Goal: Navigation & Orientation: Find specific page/section

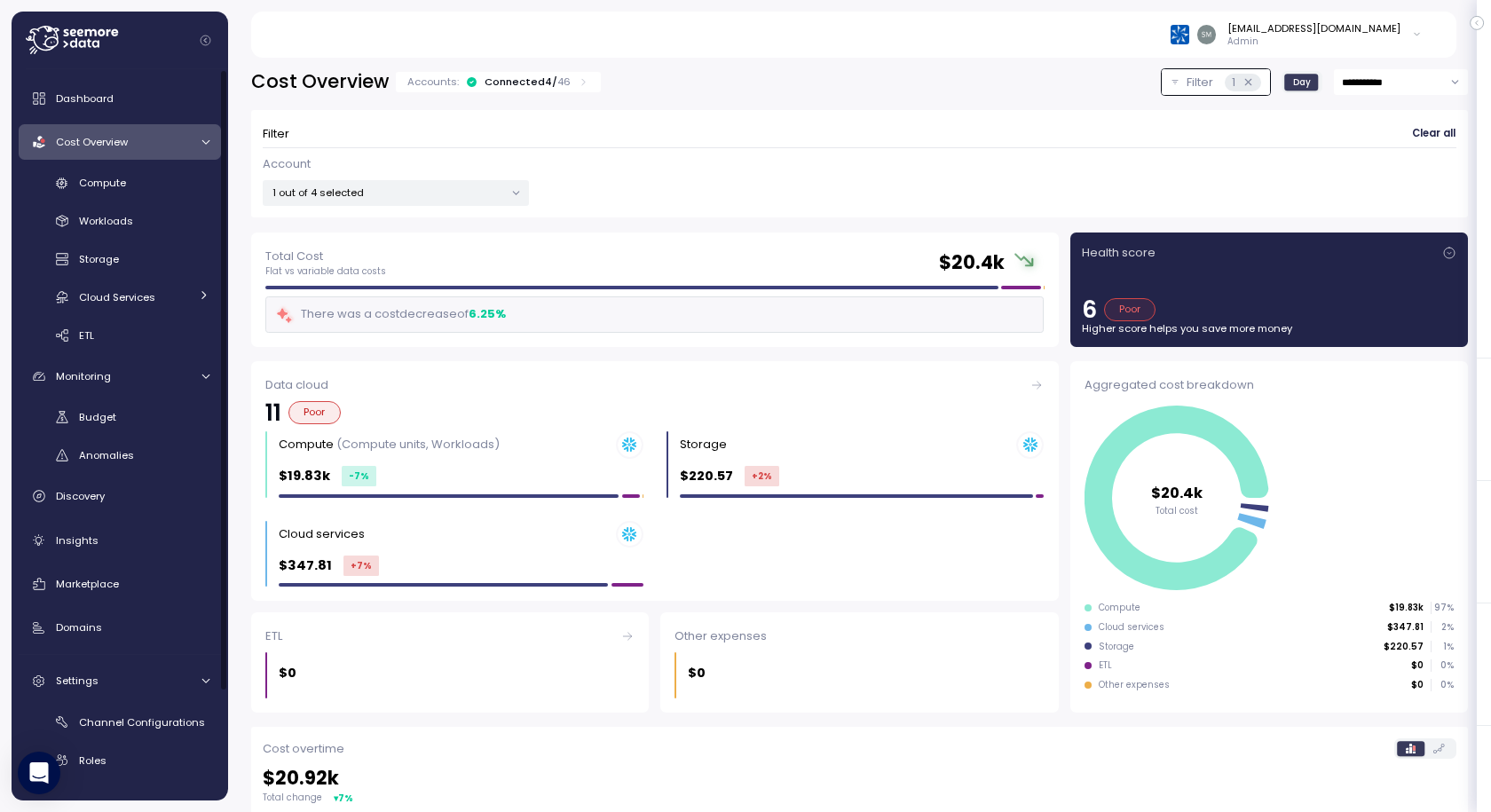
click at [353, 193] on p "1 out of 4 selected" at bounding box center [388, 193] width 231 height 15
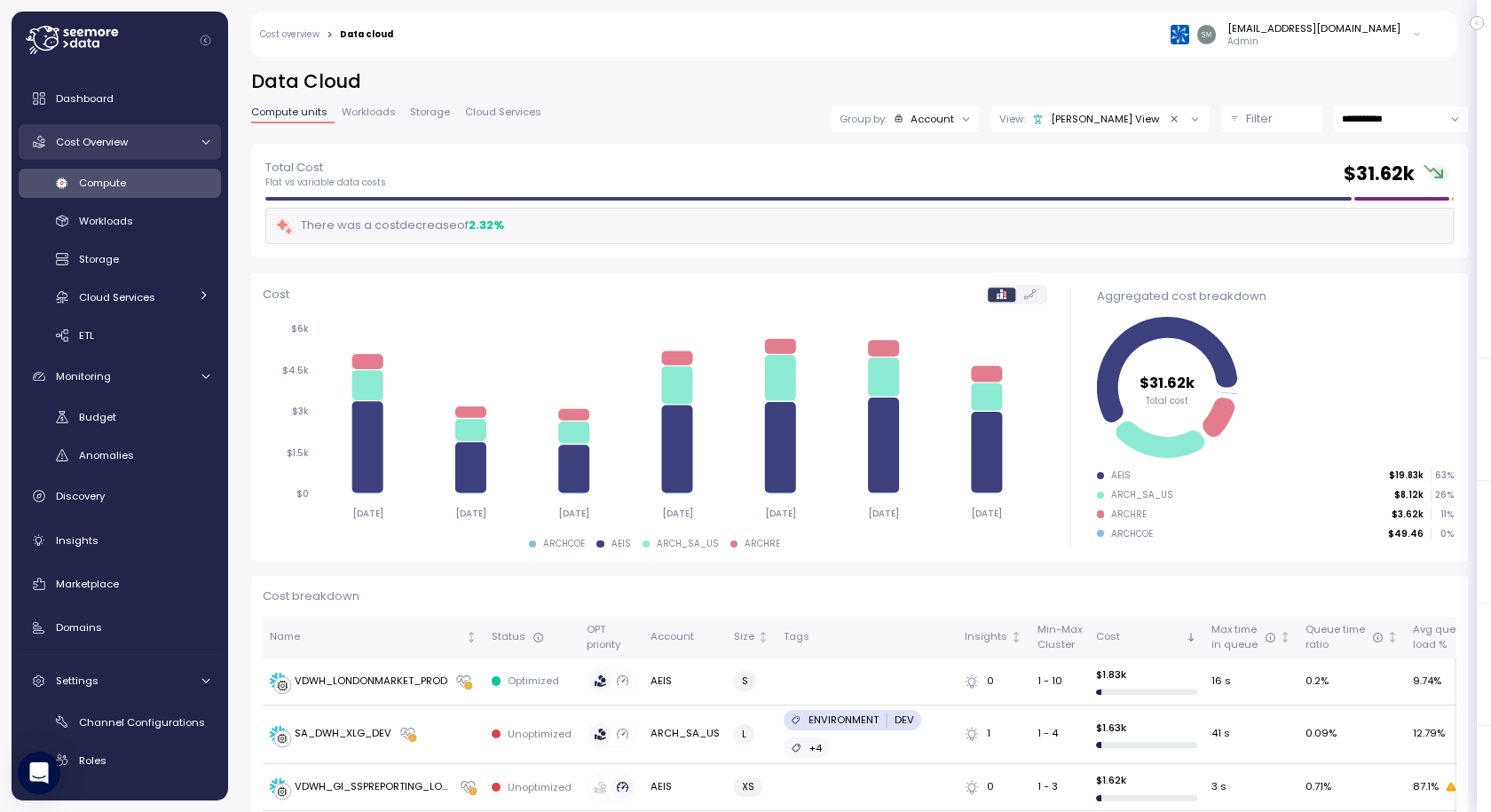
click at [110, 137] on span "Cost Overview" at bounding box center [91, 142] width 72 height 15
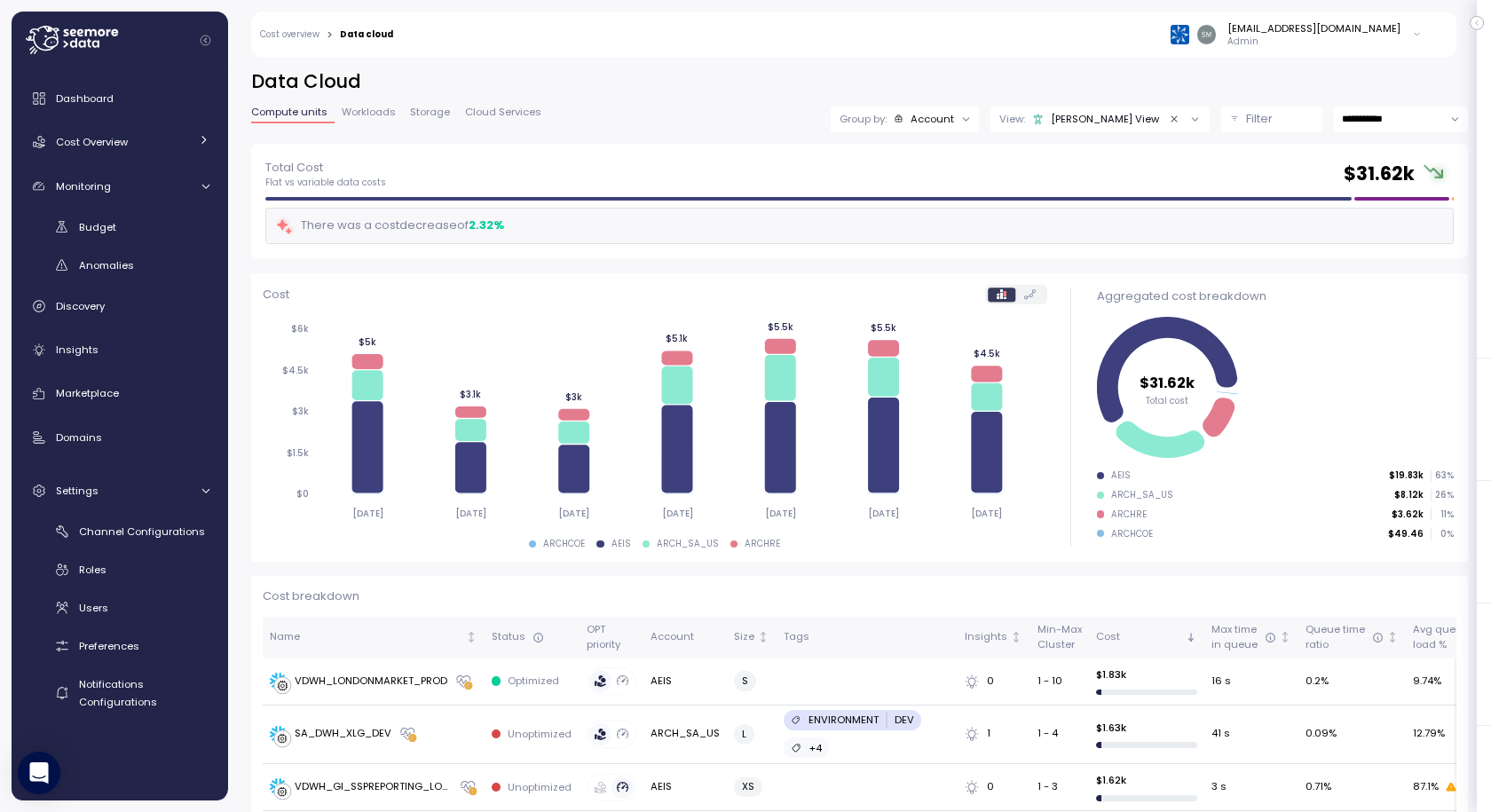
click at [87, 178] on div "Monitoring" at bounding box center [122, 186] width 133 height 17
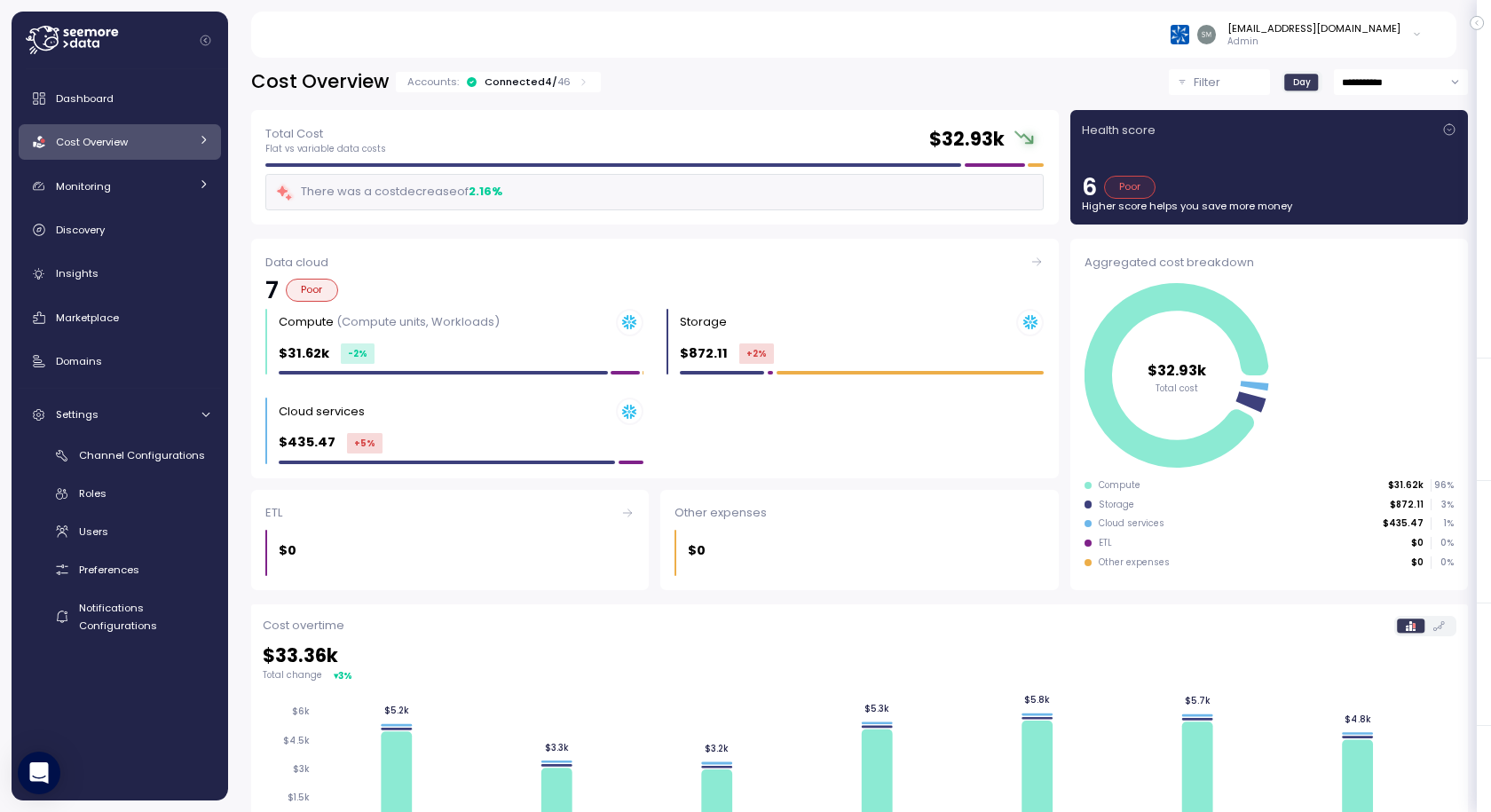
click at [525, 86] on div "Connected 4 / 46" at bounding box center [527, 82] width 87 height 15
drag, startPoint x: 523, startPoint y: 82, endPoint x: 495, endPoint y: 81, distance: 28.0
click at [523, 82] on div "Connected 4 / 46" at bounding box center [527, 82] width 87 height 15
click at [500, 80] on div "Connected 4 / 46" at bounding box center [527, 82] width 87 height 15
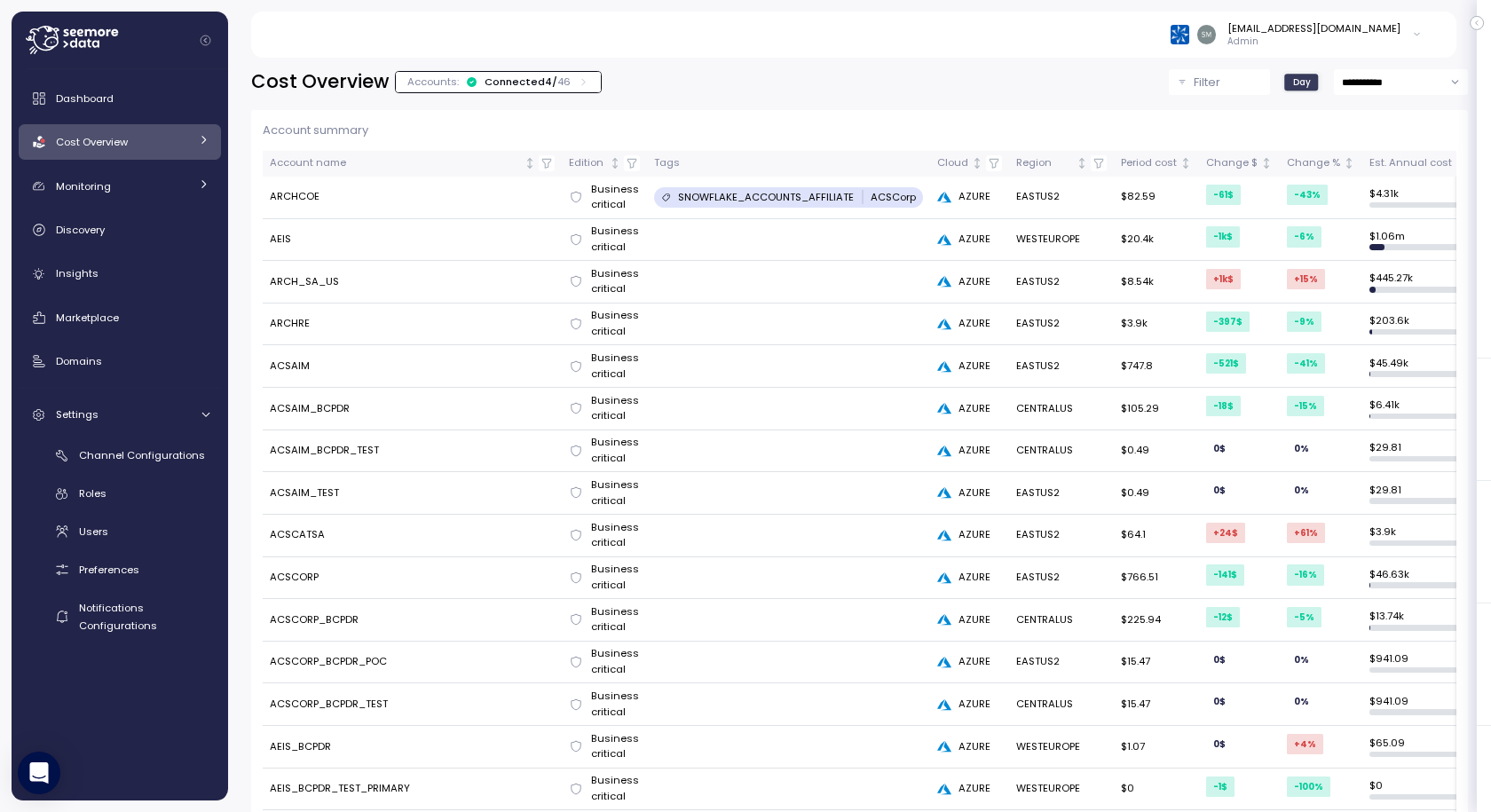
click at [513, 82] on div "Connected 4 / 46" at bounding box center [527, 82] width 87 height 15
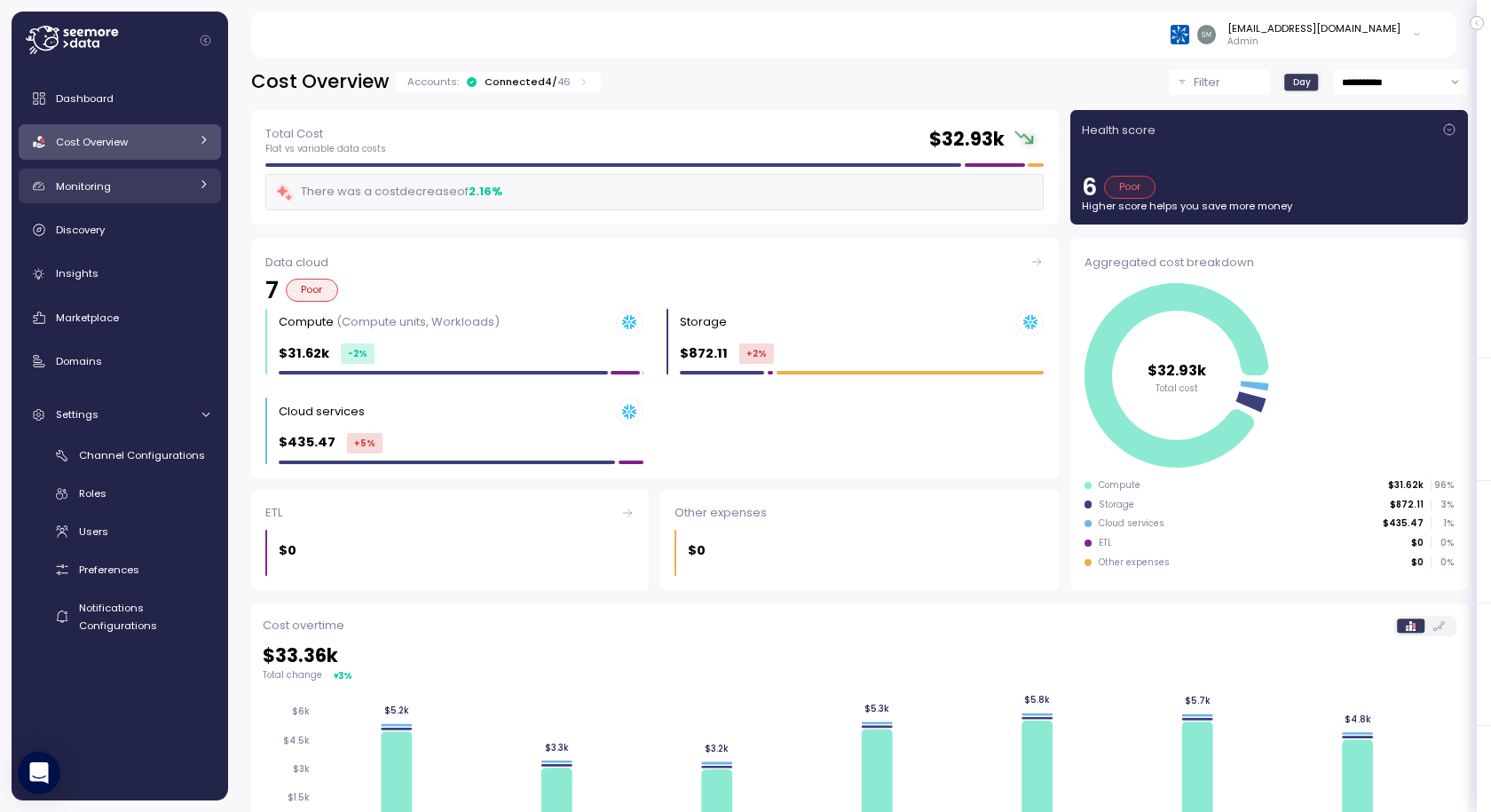
click at [85, 184] on span "Monitoring" at bounding box center [83, 187] width 55 height 15
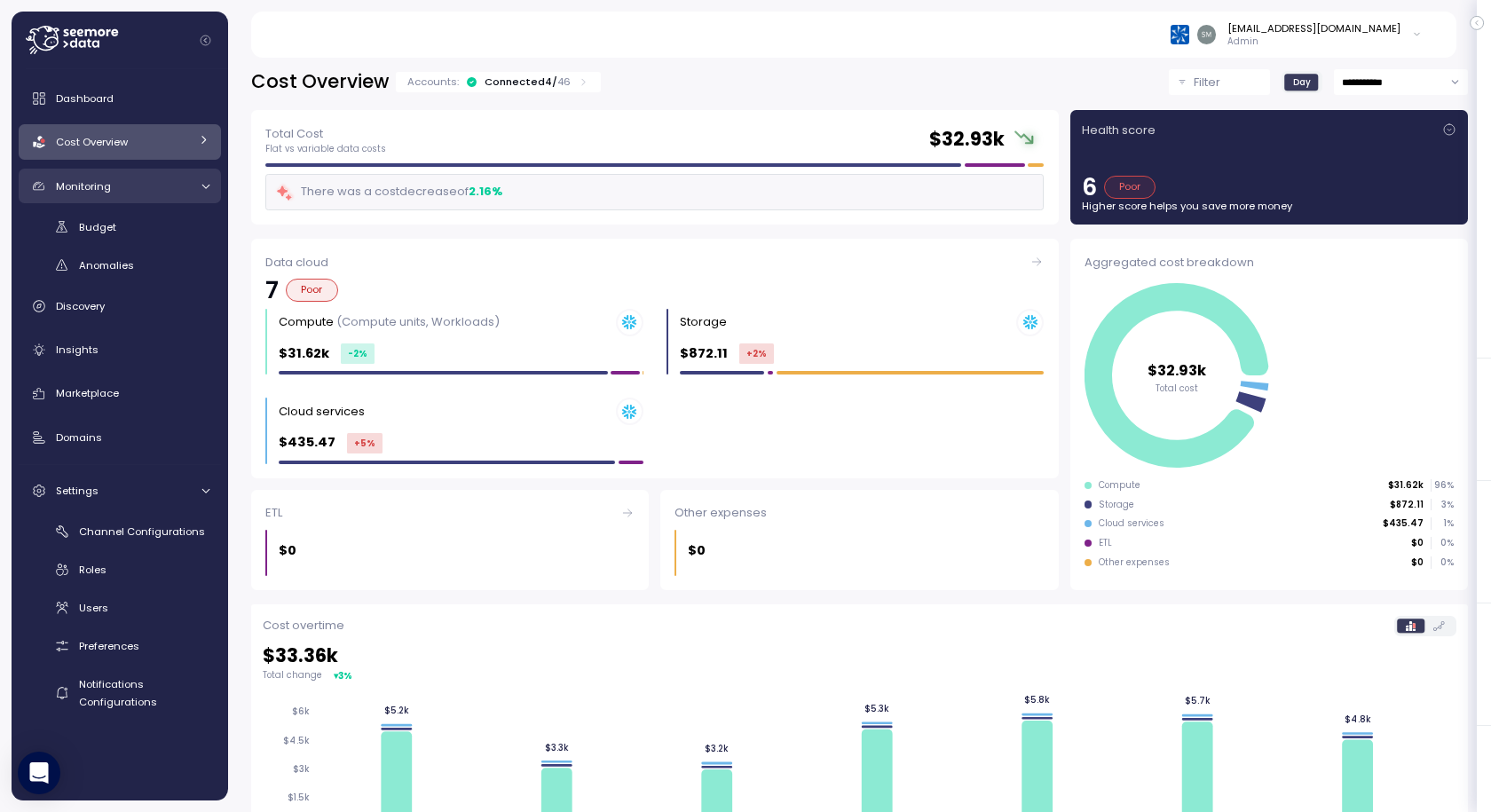
click at [113, 182] on div "Monitoring" at bounding box center [122, 186] width 133 height 17
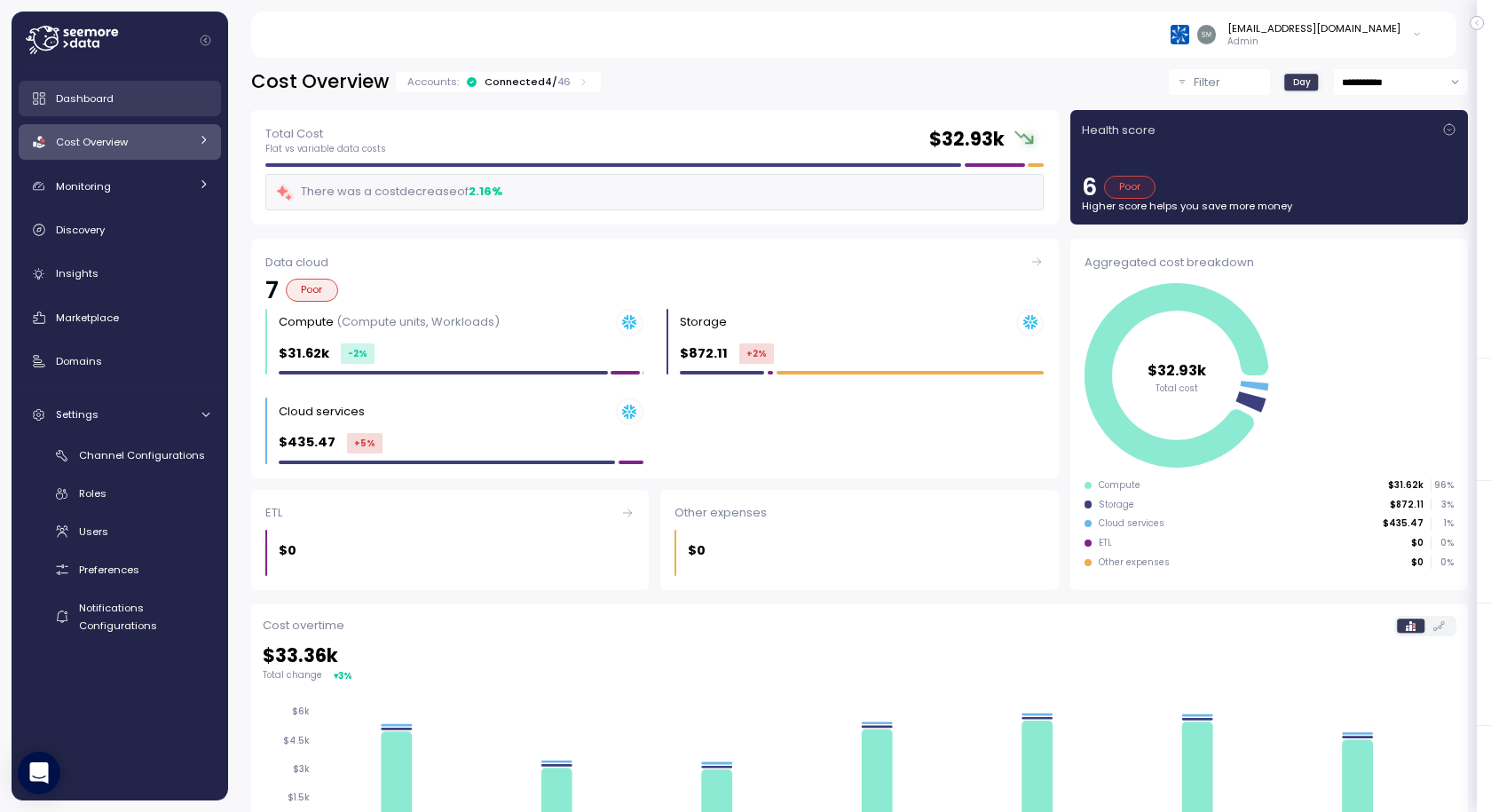
click at [89, 97] on span "Dashboard" at bounding box center [84, 98] width 57 height 15
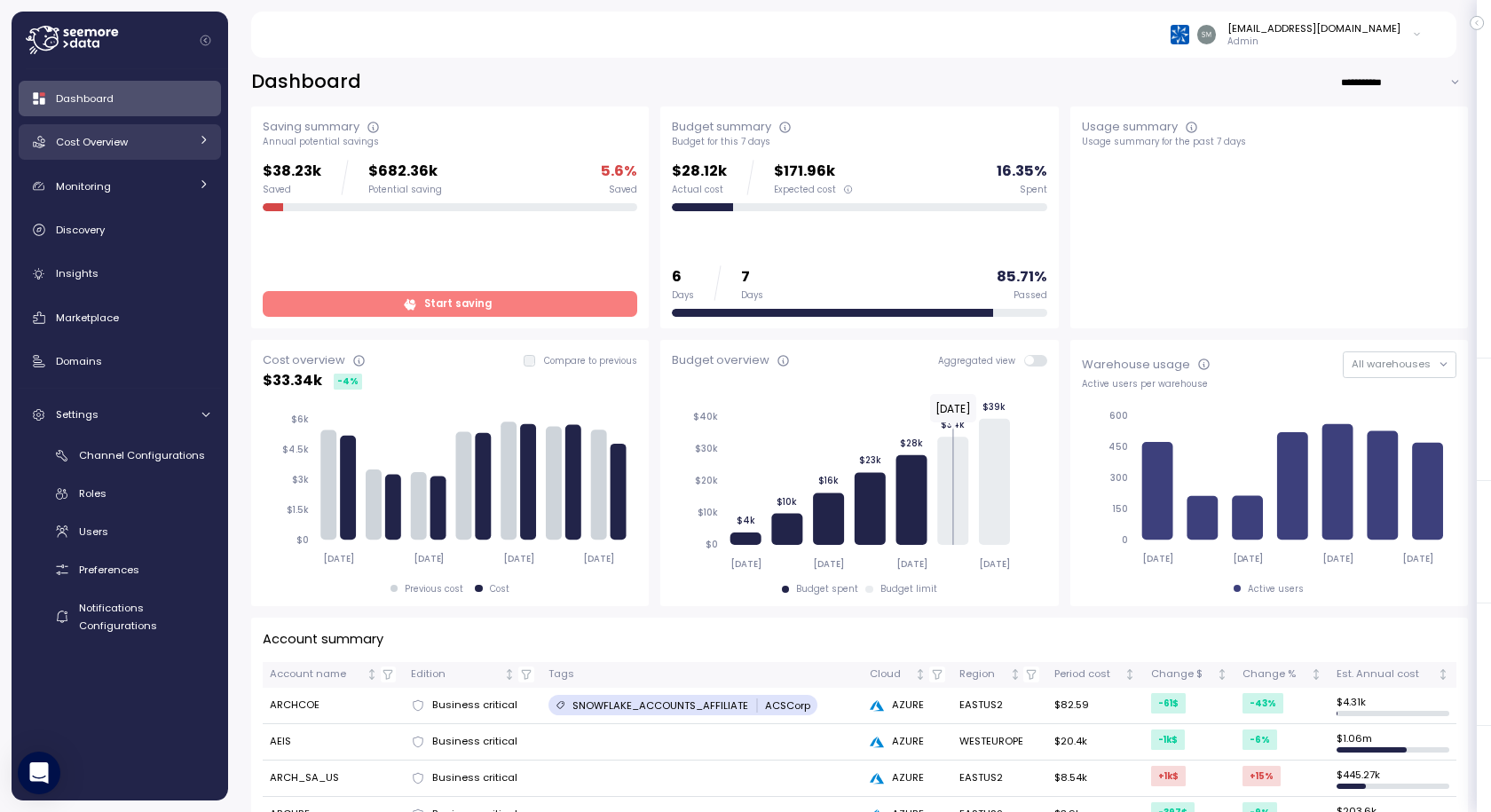
click at [83, 144] on span "Cost Overview" at bounding box center [91, 142] width 72 height 15
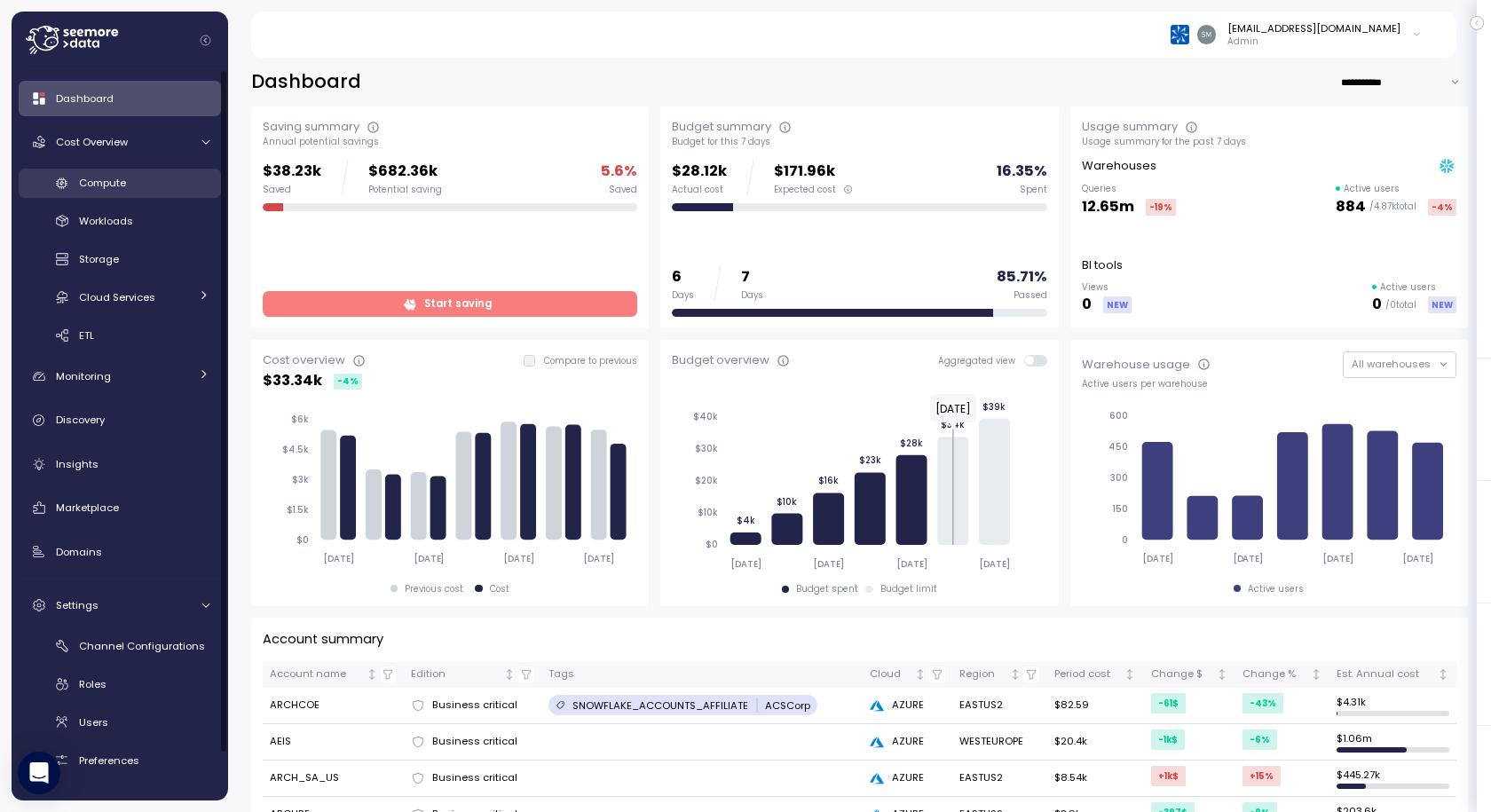
click at [125, 178] on span "Compute" at bounding box center [103, 183] width 47 height 15
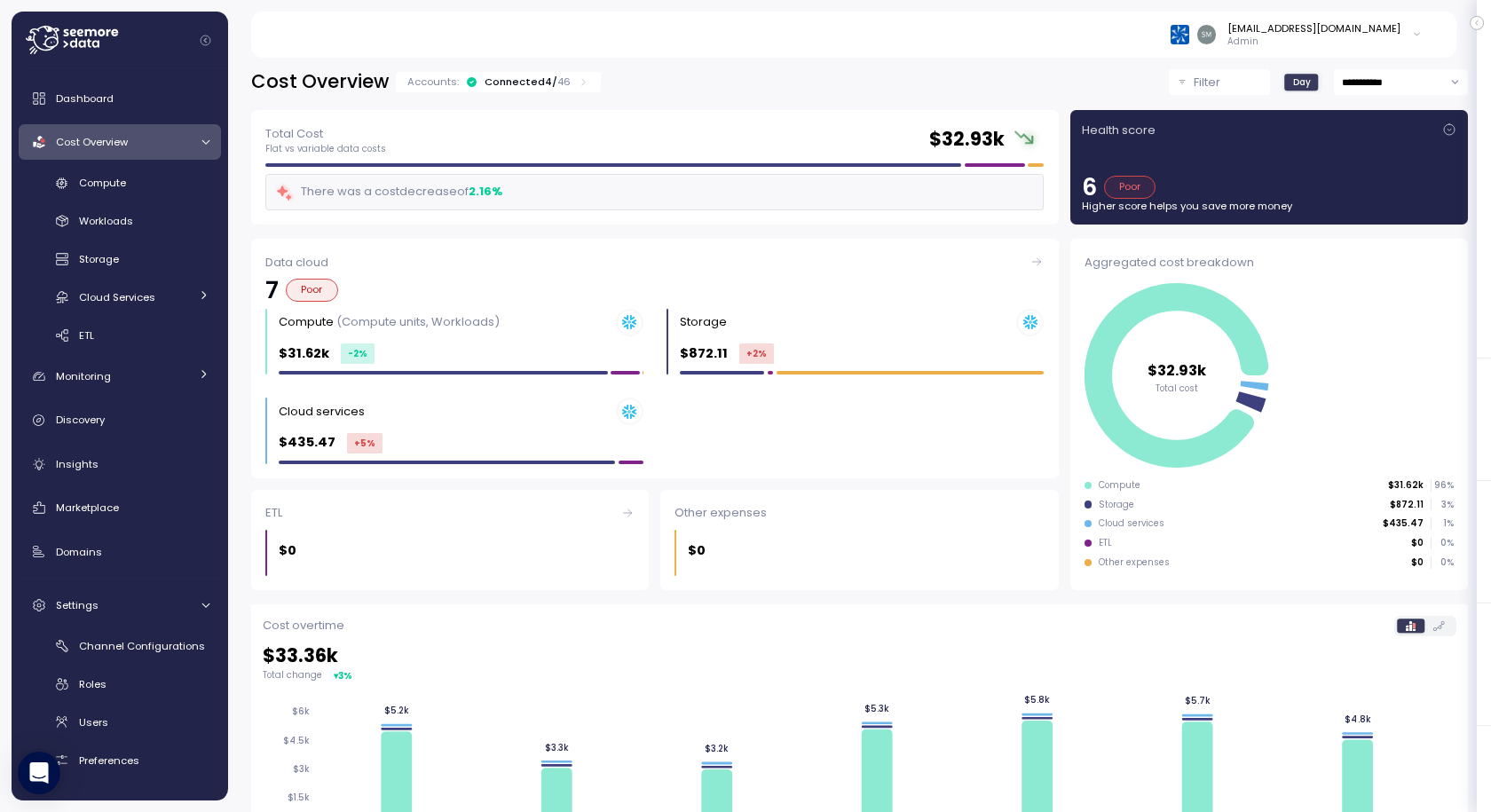
click at [1193, 76] on div "Filter" at bounding box center [1227, 82] width 67 height 17
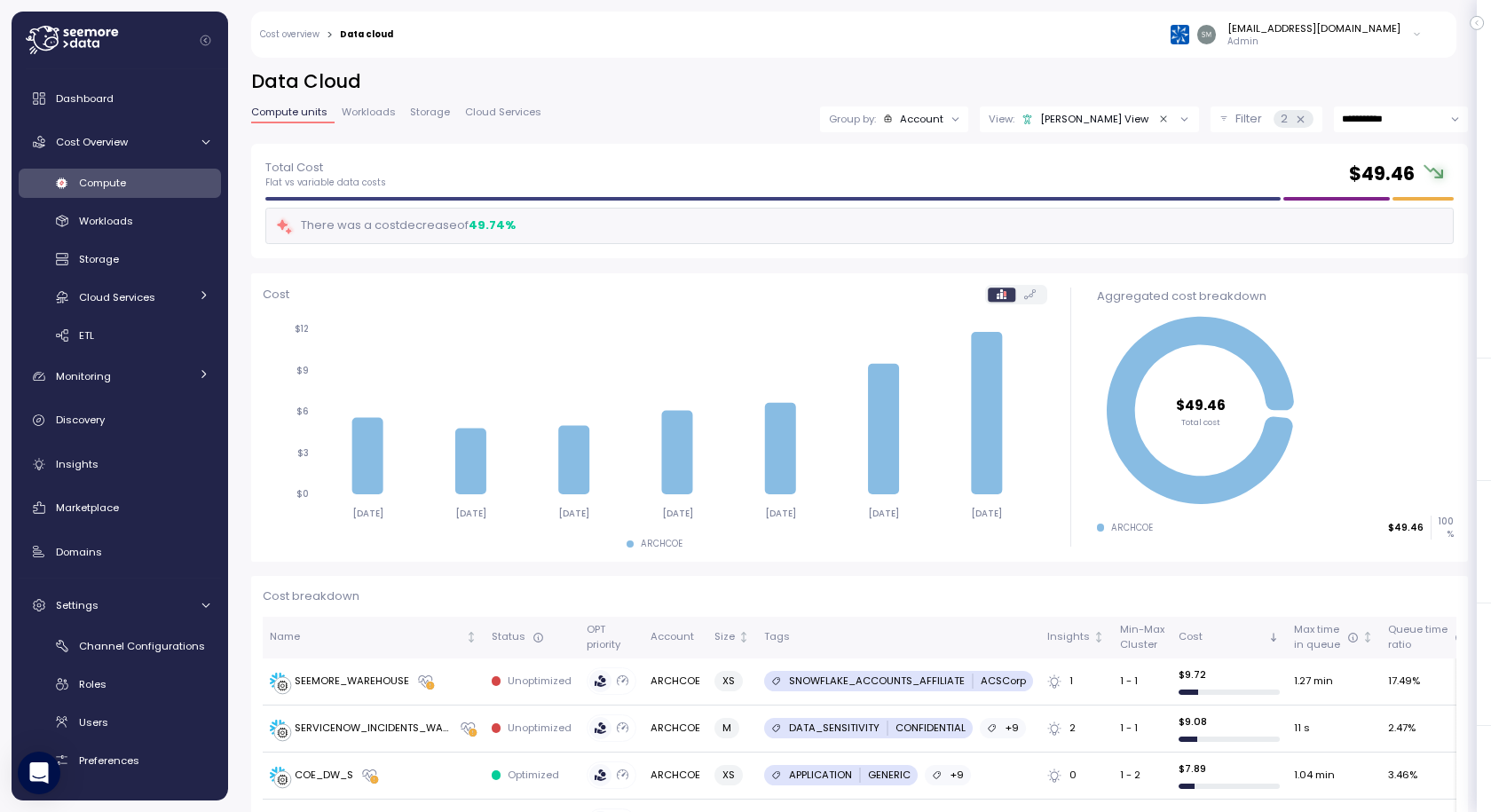
click at [944, 120] on div "Account" at bounding box center [922, 119] width 44 height 15
click at [906, 152] on p "Account" at bounding box center [924, 158] width 44 height 15
click at [1077, 113] on div "[PERSON_NAME] View" at bounding box center [1084, 119] width 127 height 15
click at [1210, 216] on icon "button" at bounding box center [1216, 215] width 12 height 12
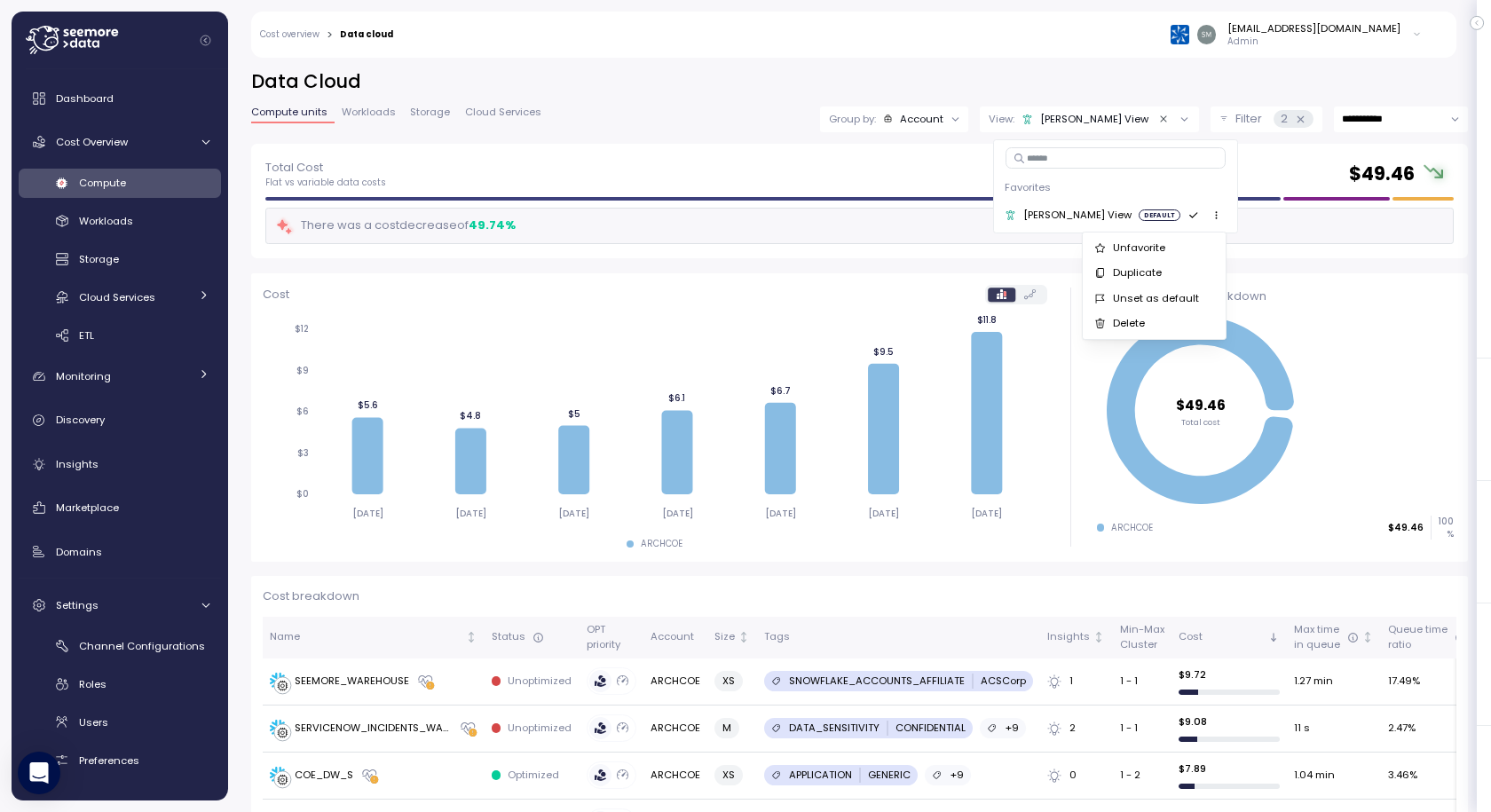
click at [1159, 121] on icon "Clear value" at bounding box center [1164, 119] width 12 height 12
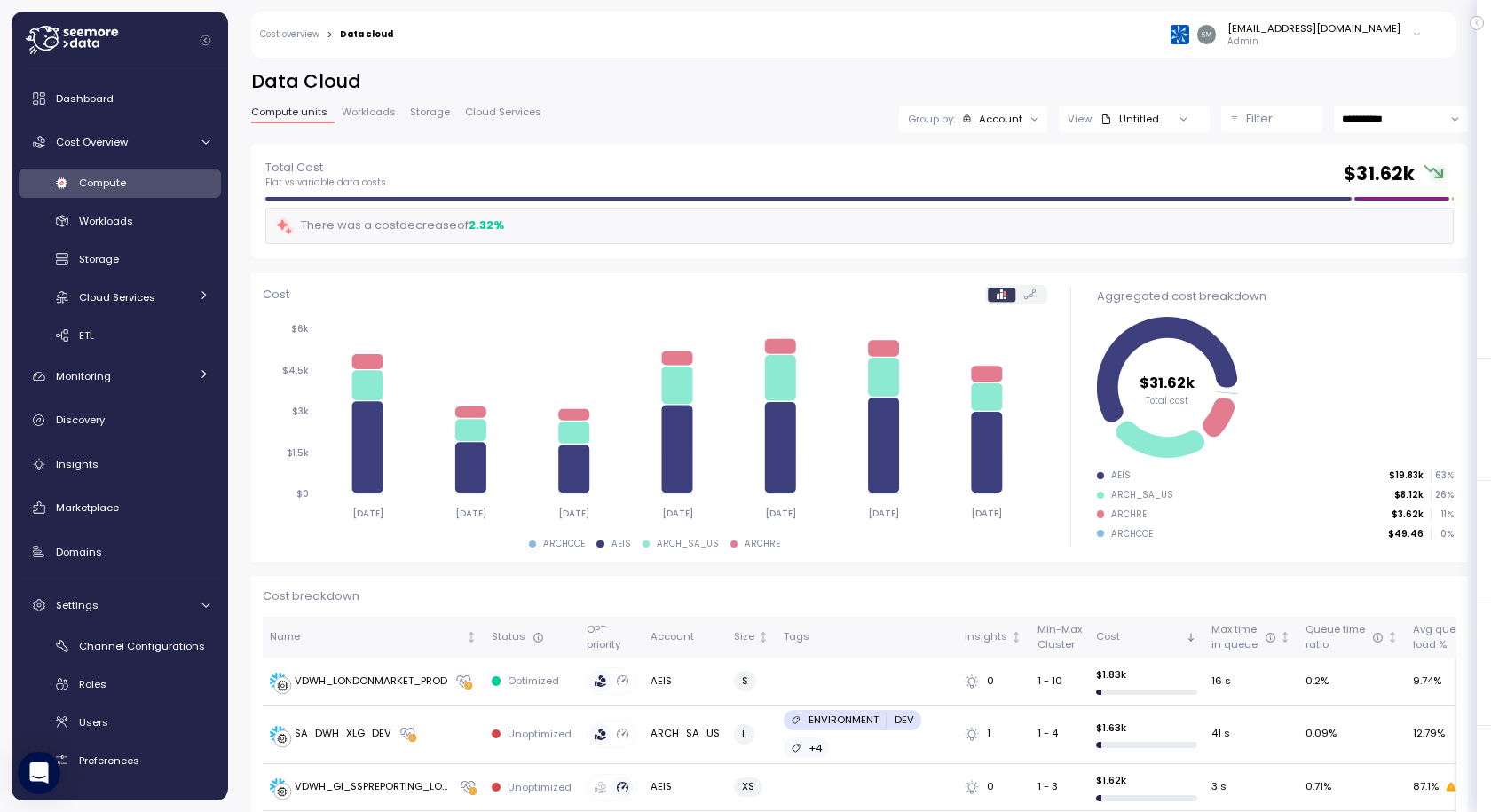
click at [979, 121] on div "Account" at bounding box center [1001, 119] width 44 height 15
click at [572, 239] on div "There was a cost decrease of 2.32 %" at bounding box center [859, 226] width 1189 height 36
click at [300, 41] on div "Cost overview > Data cloud [EMAIL_ADDRESS][DOMAIN_NAME] Admin" at bounding box center [843, 35] width 1182 height 46
click at [296, 30] on link "Cost overview" at bounding box center [289, 35] width 59 height 9
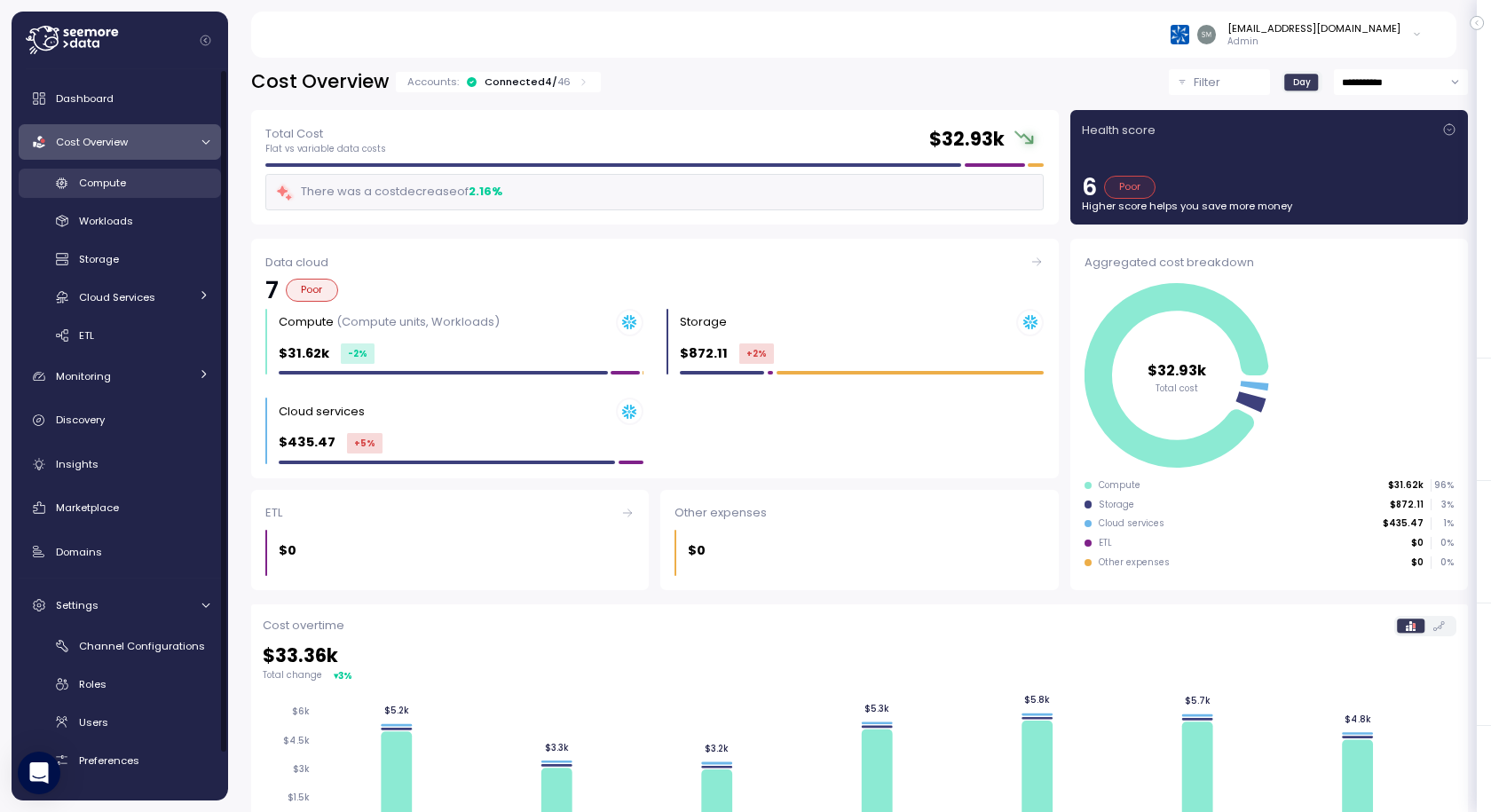
click at [102, 177] on span "Compute" at bounding box center [103, 183] width 47 height 15
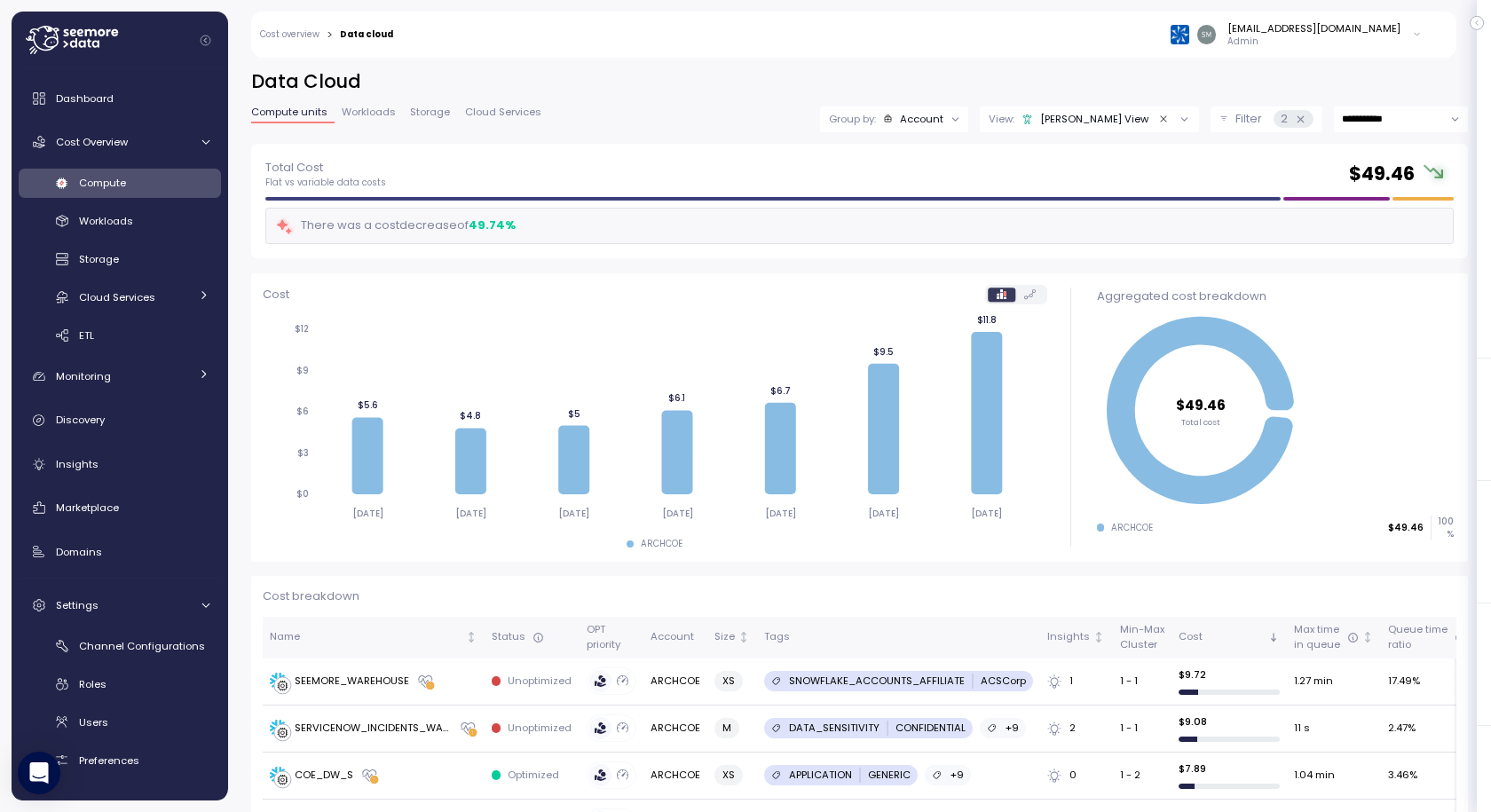
drag, startPoint x: 465, startPoint y: 219, endPoint x: 445, endPoint y: 219, distance: 20.0
click at [464, 219] on div "There was a cost decrease of 49.74 %" at bounding box center [395, 226] width 240 height 20
click at [309, 180] on p "Flat vs variable data costs" at bounding box center [325, 183] width 121 height 13
click at [1273, 121] on div "2" at bounding box center [1293, 118] width 40 height 17
click at [1235, 117] on p "Filter" at bounding box center [1248, 118] width 26 height 17
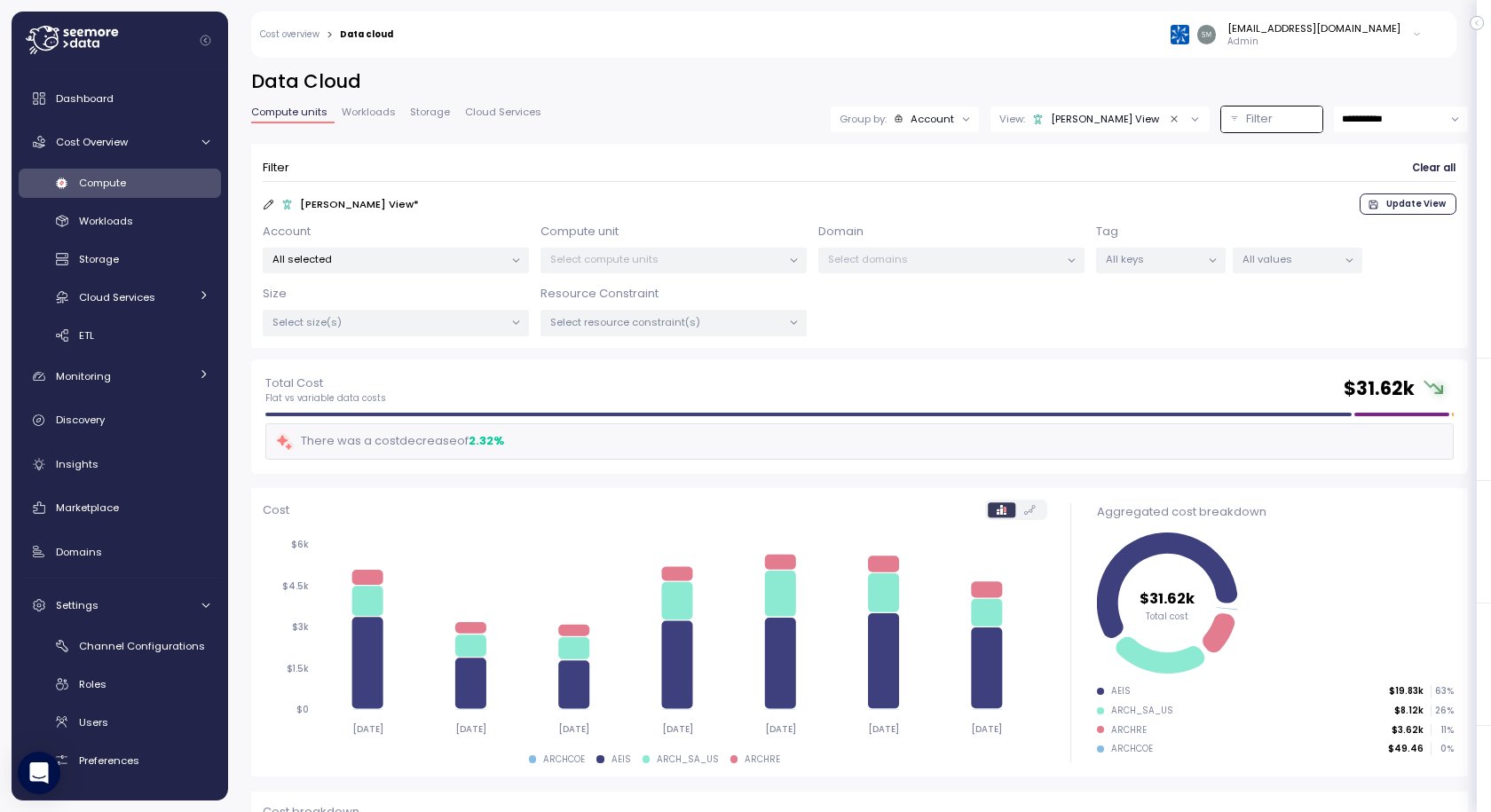
click at [410, 259] on p "All selected" at bounding box center [388, 259] width 231 height 15
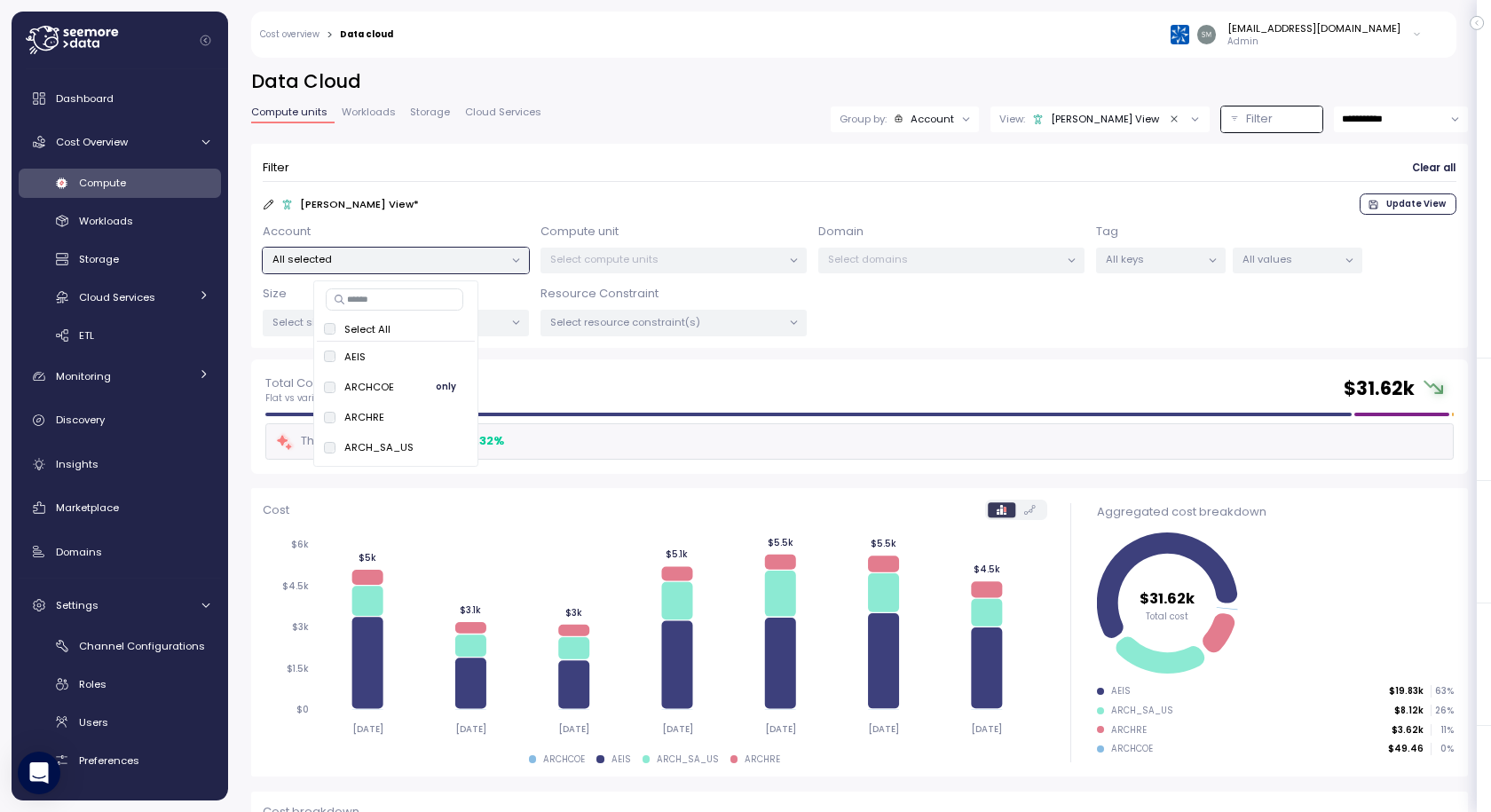
click at [444, 388] on span "only" at bounding box center [445, 386] width 20 height 19
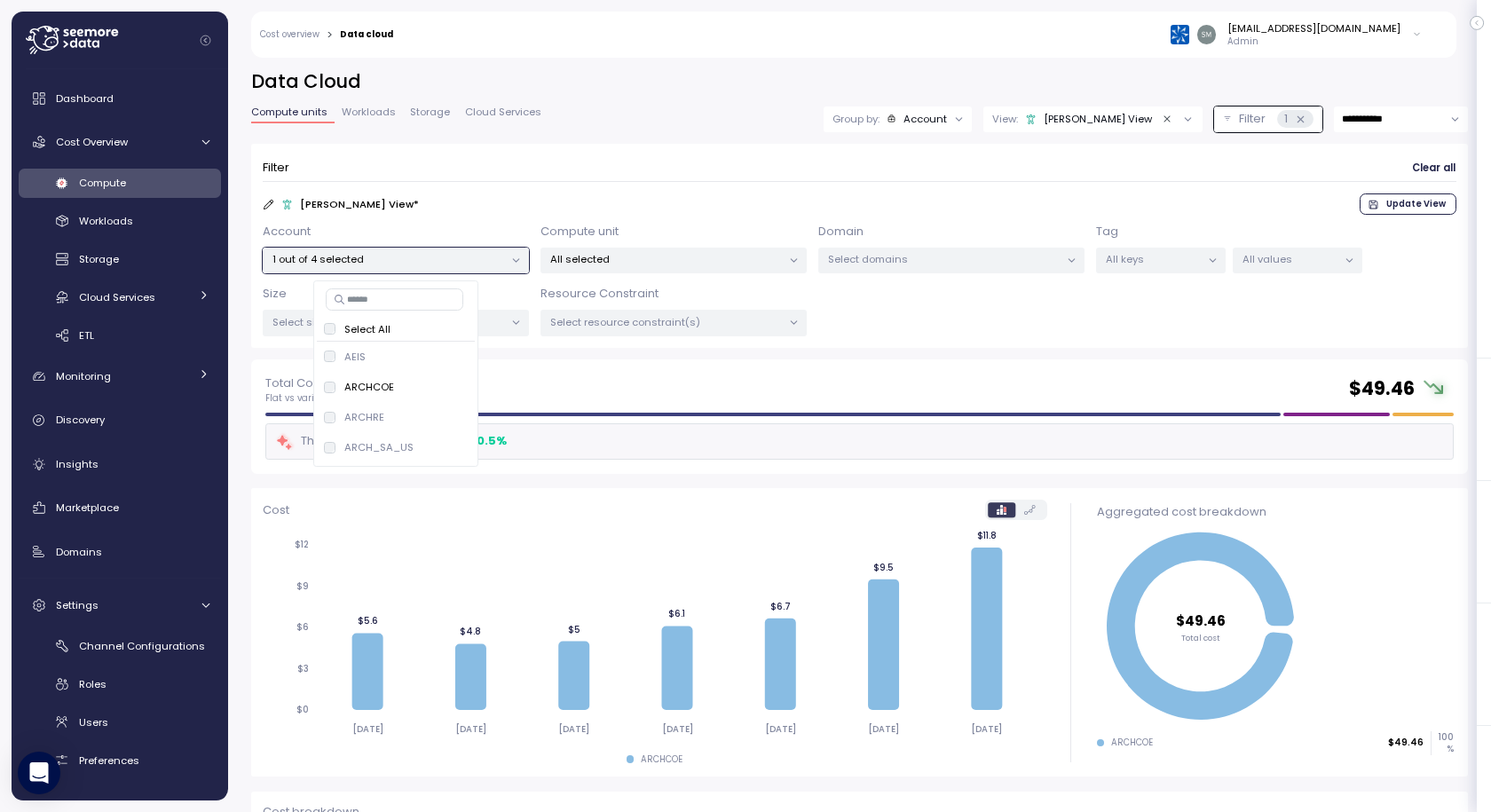
click at [560, 378] on div "Total Cost Flat vs variable data costs $ 49.46" at bounding box center [859, 389] width 1189 height 32
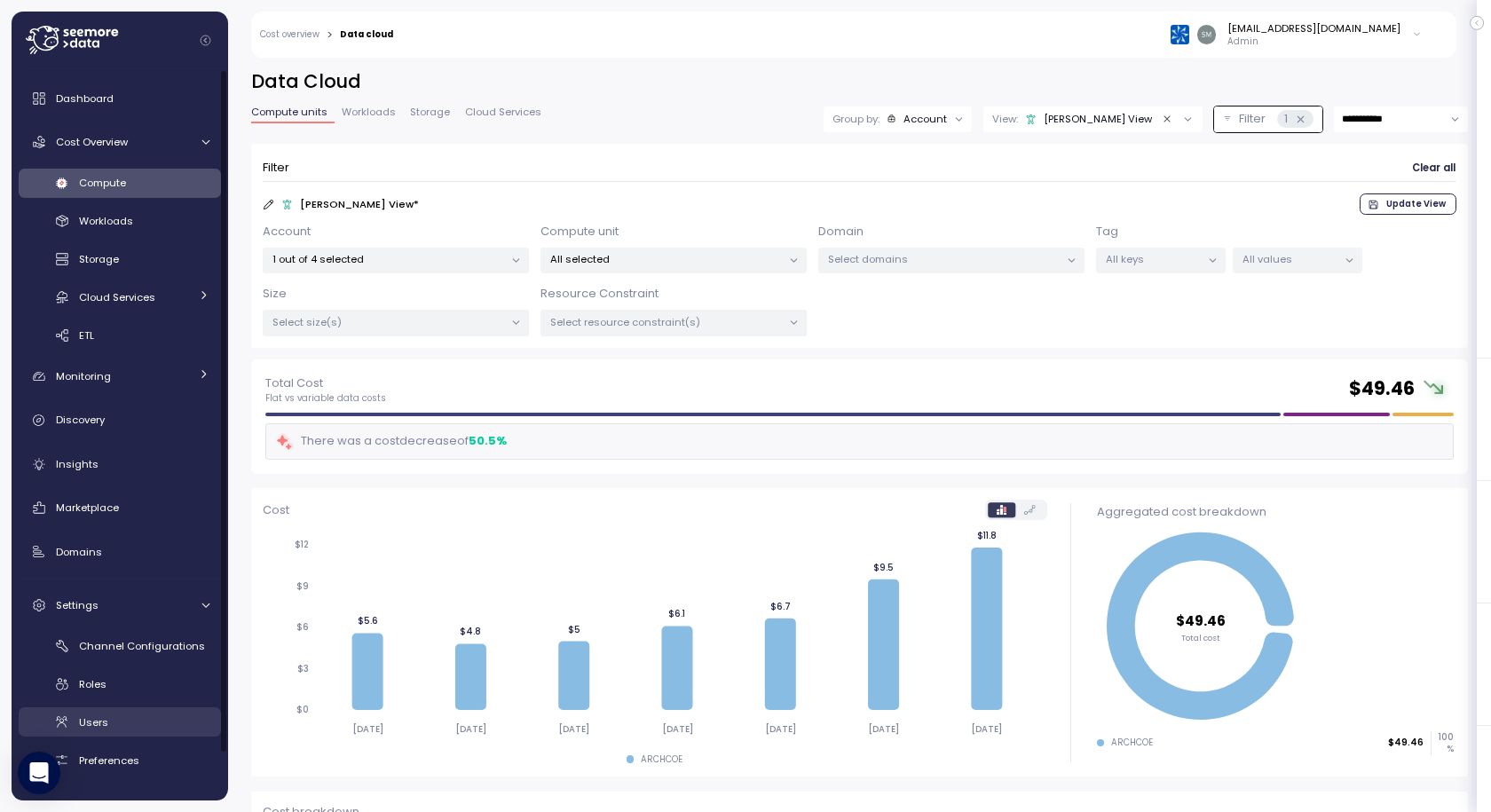
click at [100, 723] on span "Users" at bounding box center [94, 722] width 29 height 15
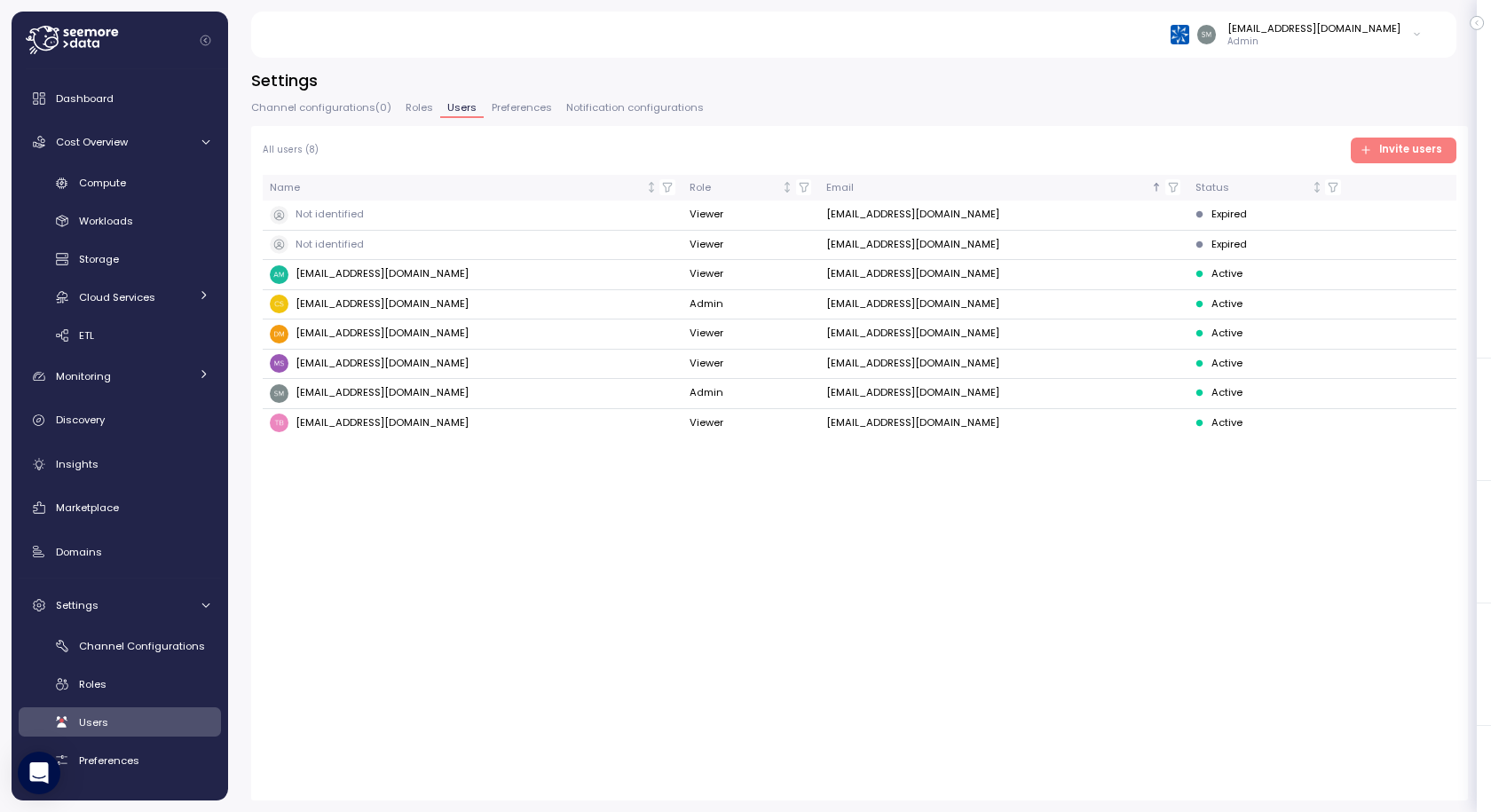
click at [406, 106] on span "Roles" at bounding box center [419, 107] width 27 height 10
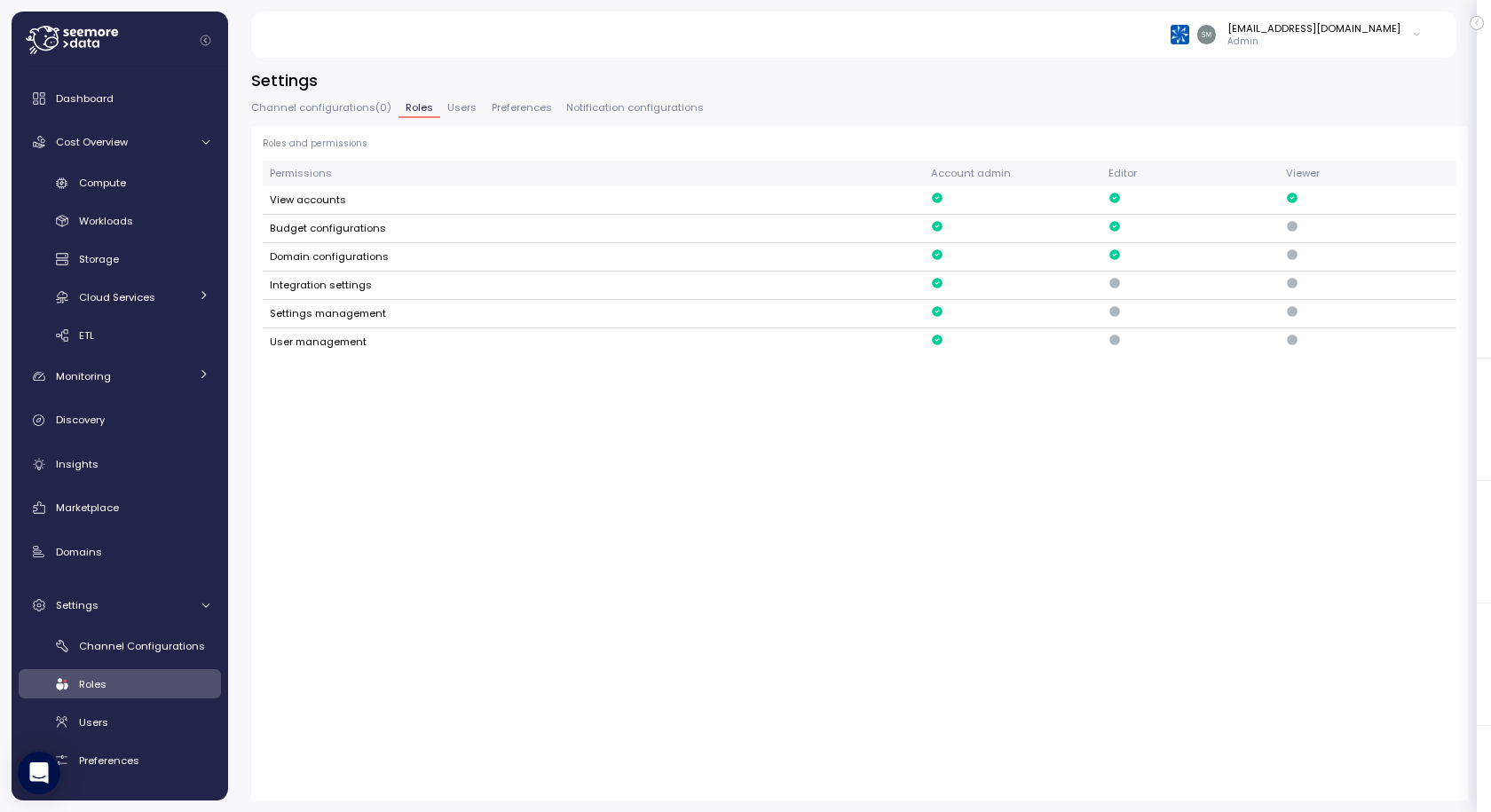
click at [277, 107] on span "Channel configurations ( 0 )" at bounding box center [322, 107] width 140 height 10
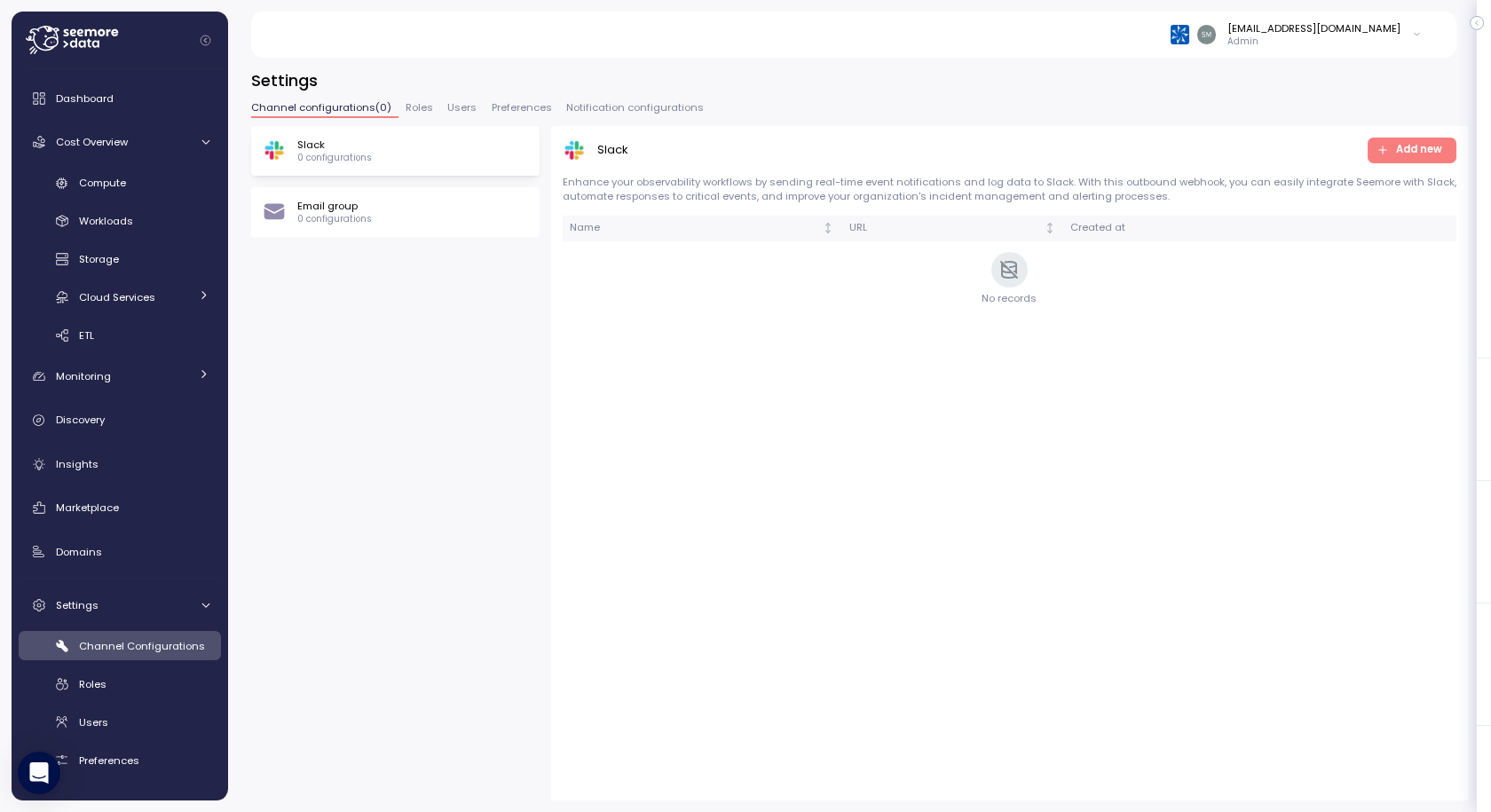
click at [567, 103] on span "Notification configurations" at bounding box center [635, 107] width 138 height 10
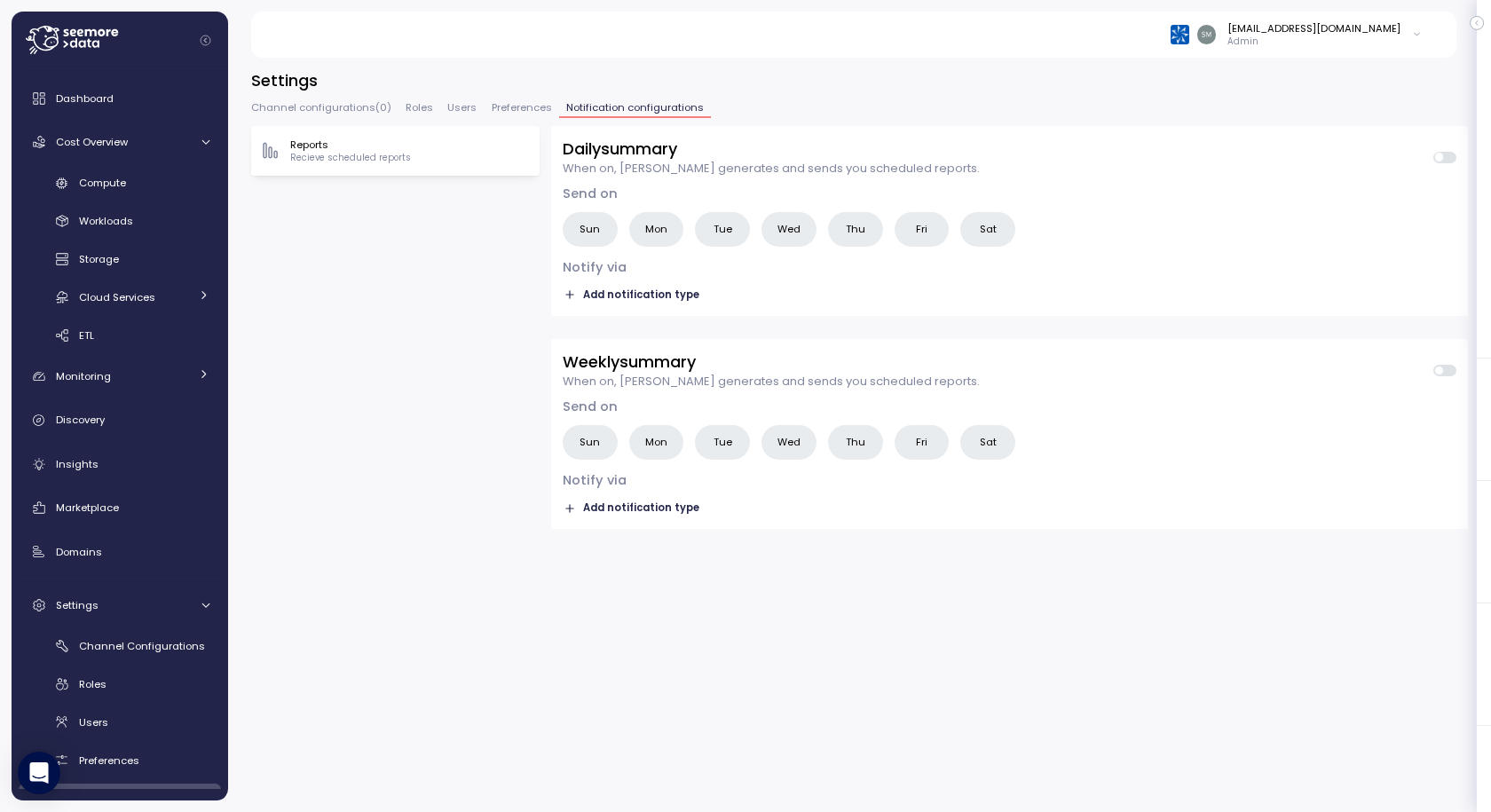
click at [271, 98] on div "Settings Channel configurations ( 0 ) Roles Users Preferences Notification conf…" at bounding box center [860, 434] width 1217 height 731
click at [271, 109] on span "Channel configurations ( 0 )" at bounding box center [322, 107] width 140 height 10
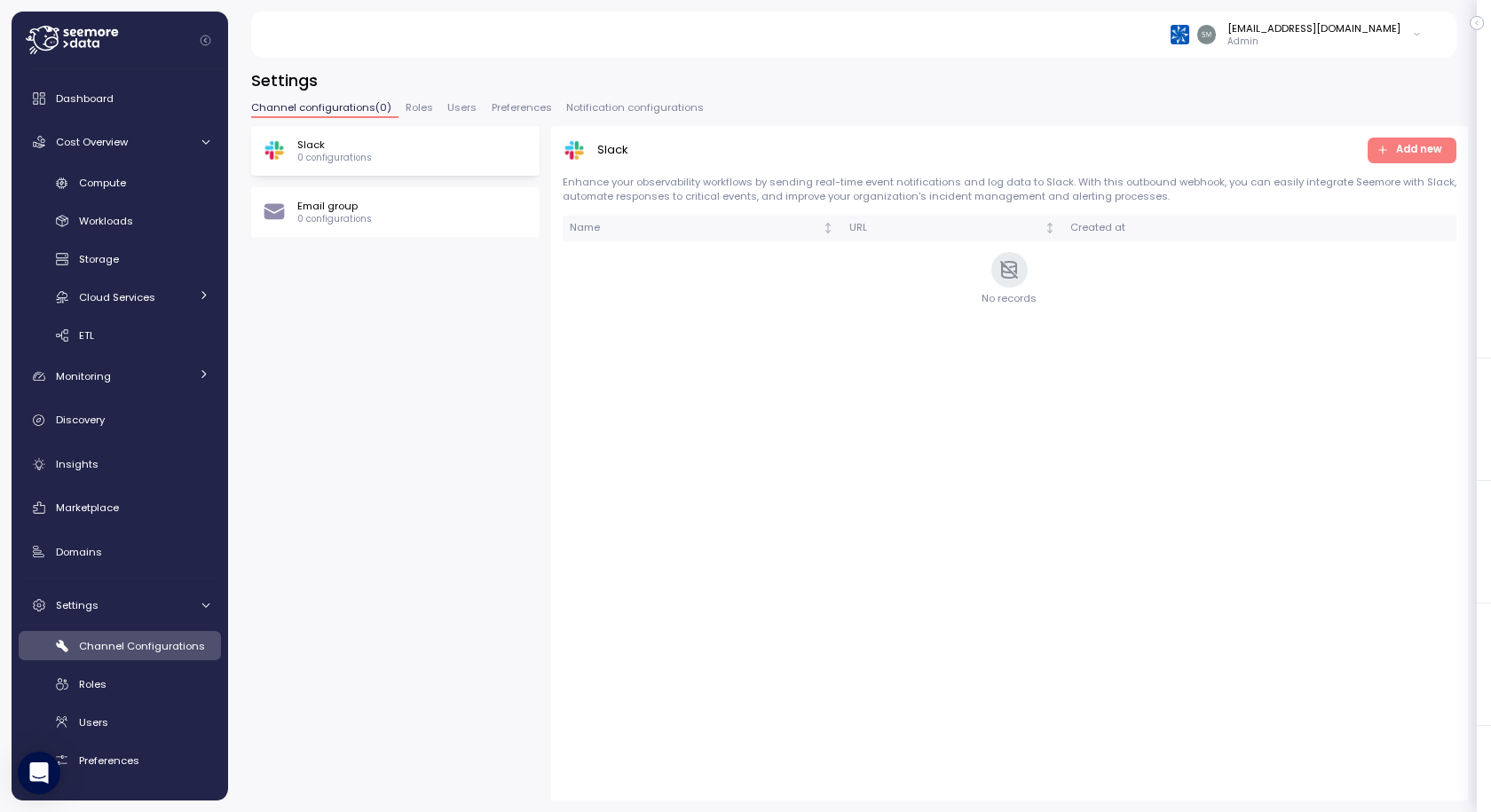
click at [617, 107] on span "Notification configurations" at bounding box center [635, 107] width 138 height 10
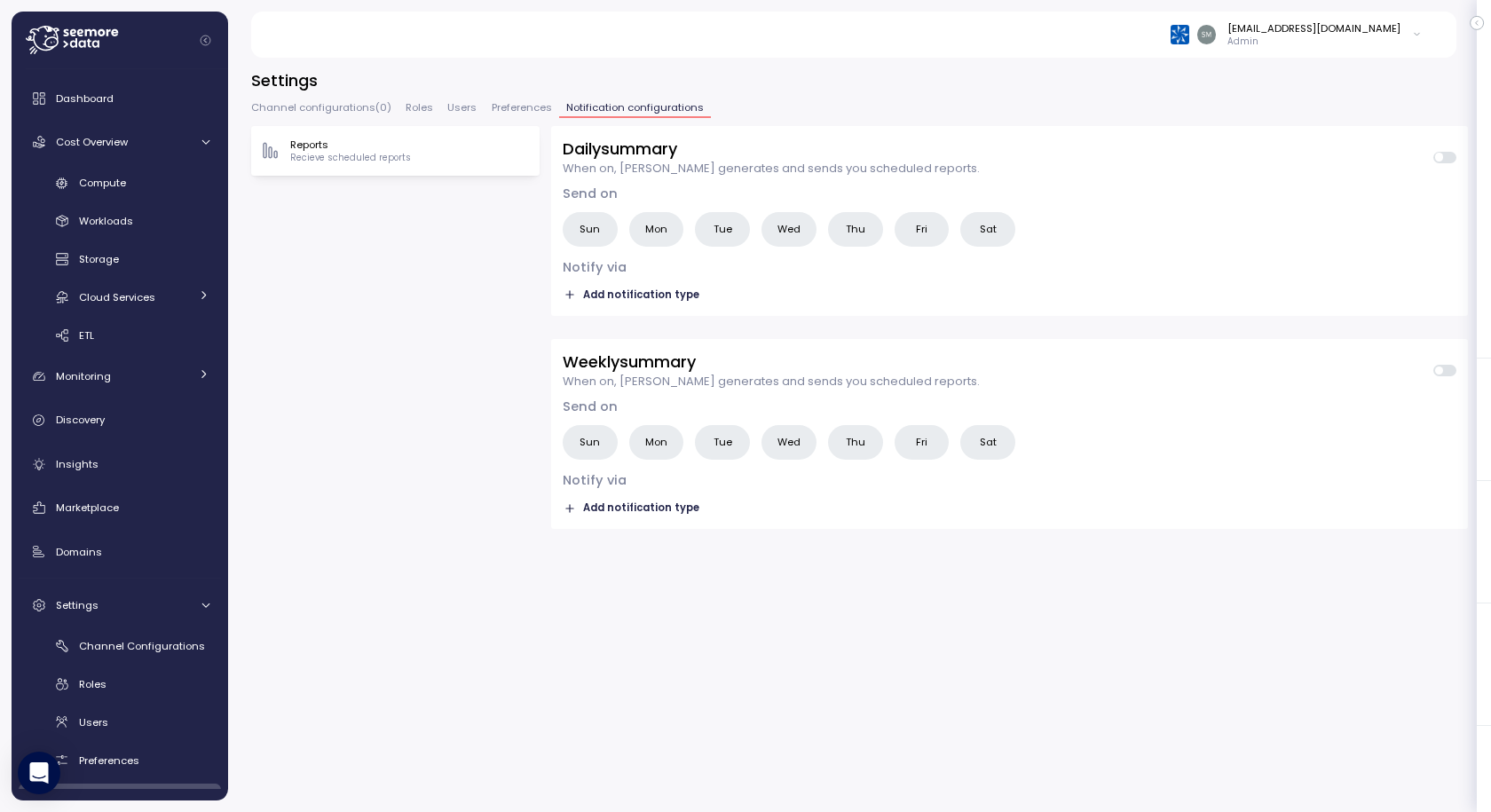
click at [1474, 23] on icon "button" at bounding box center [1476, 23] width 8 height 21
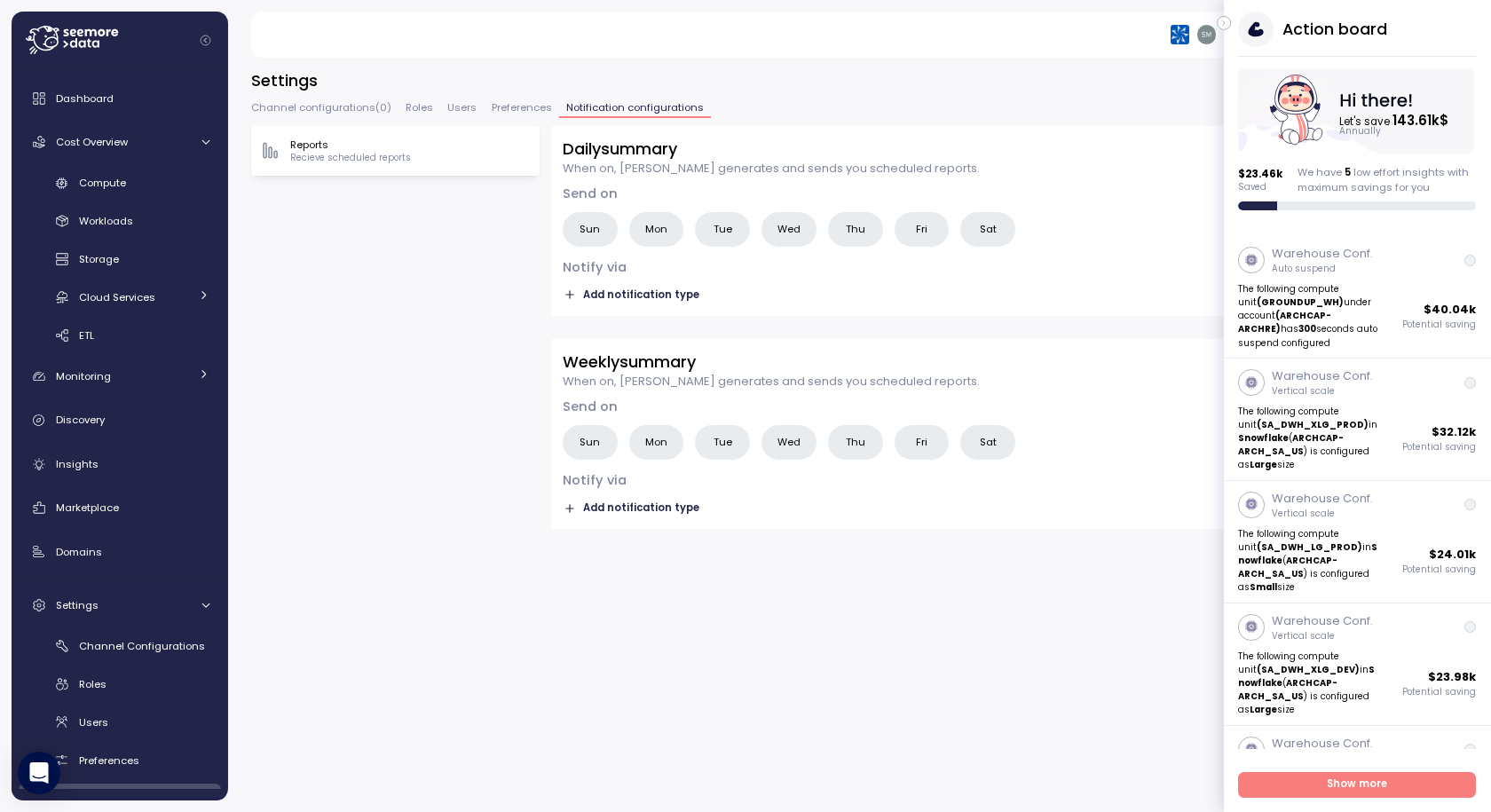
click at [1228, 27] on button "button" at bounding box center [1224, 24] width 15 height 15
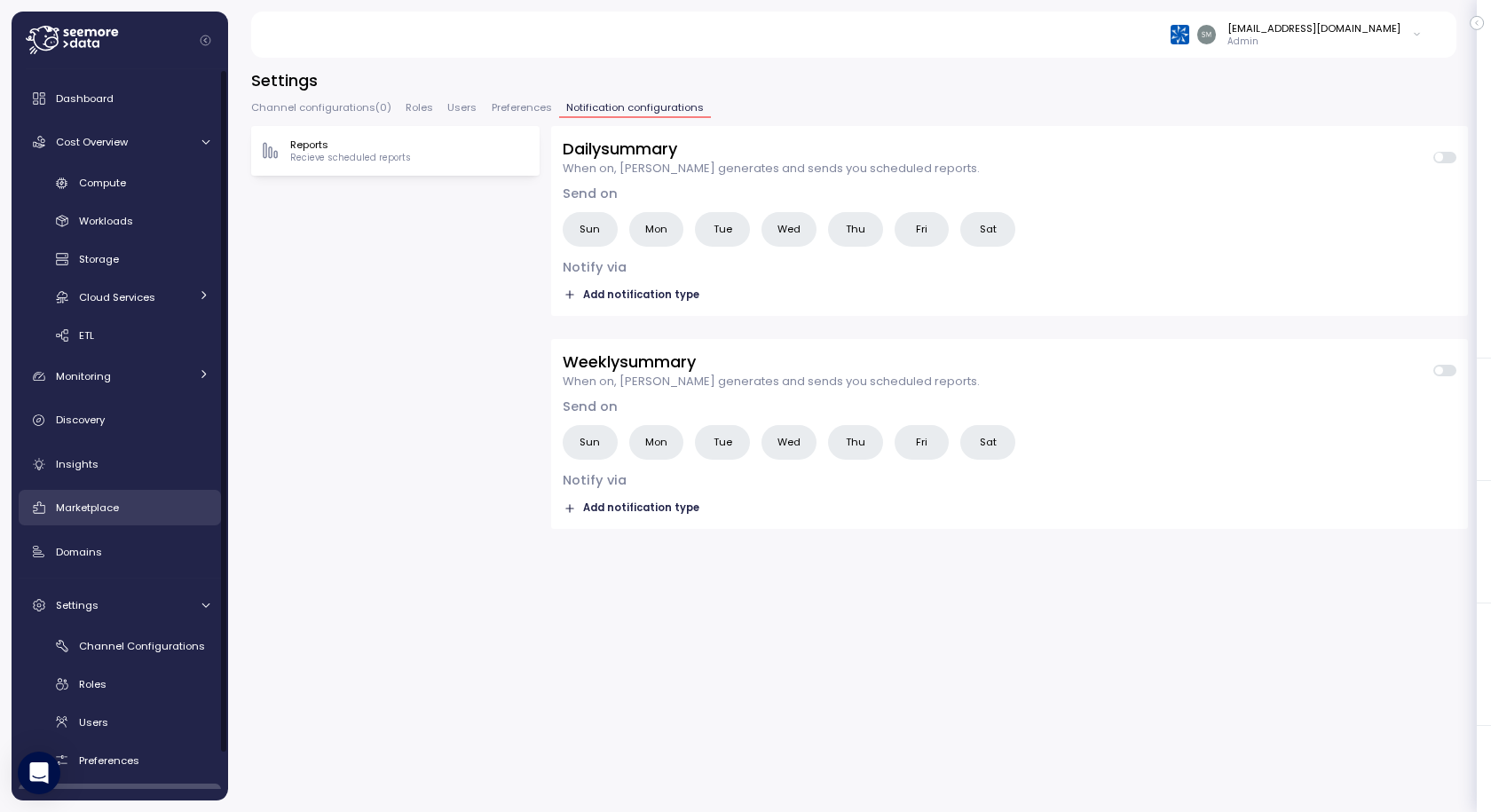
click at [97, 503] on span "Marketplace" at bounding box center [87, 508] width 63 height 15
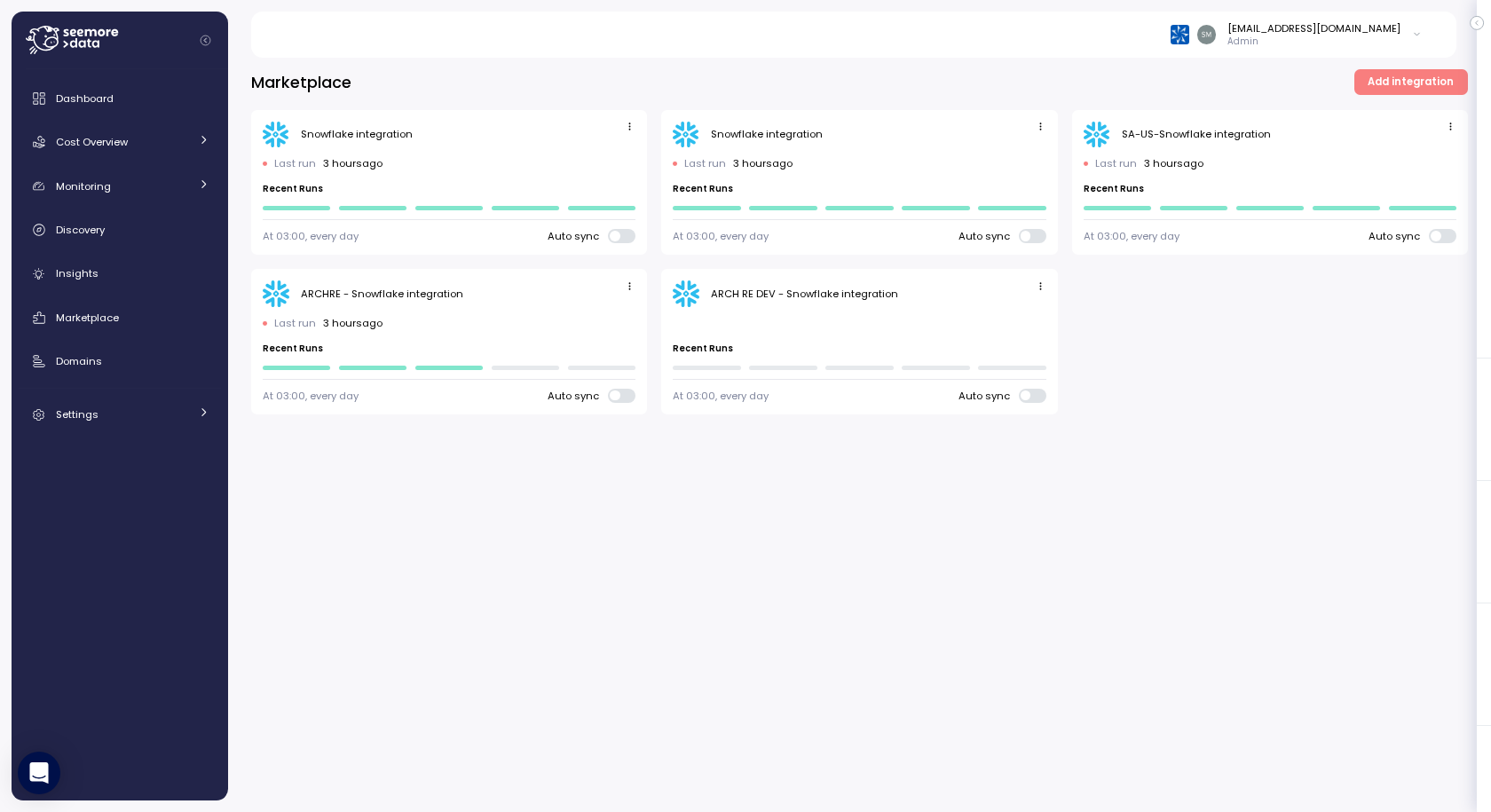
click at [1190, 36] on img at bounding box center [1180, 34] width 18 height 18
click at [1270, 33] on div "[EMAIL_ADDRESS][DOMAIN_NAME]" at bounding box center [1314, 28] width 173 height 15
click at [945, 641] on div "Marketplace Add integration Snowflake integration Last run 4 hours ago Recent R…" at bounding box center [859, 429] width 1262 height 766
